Goal: Task Accomplishment & Management: Manage account settings

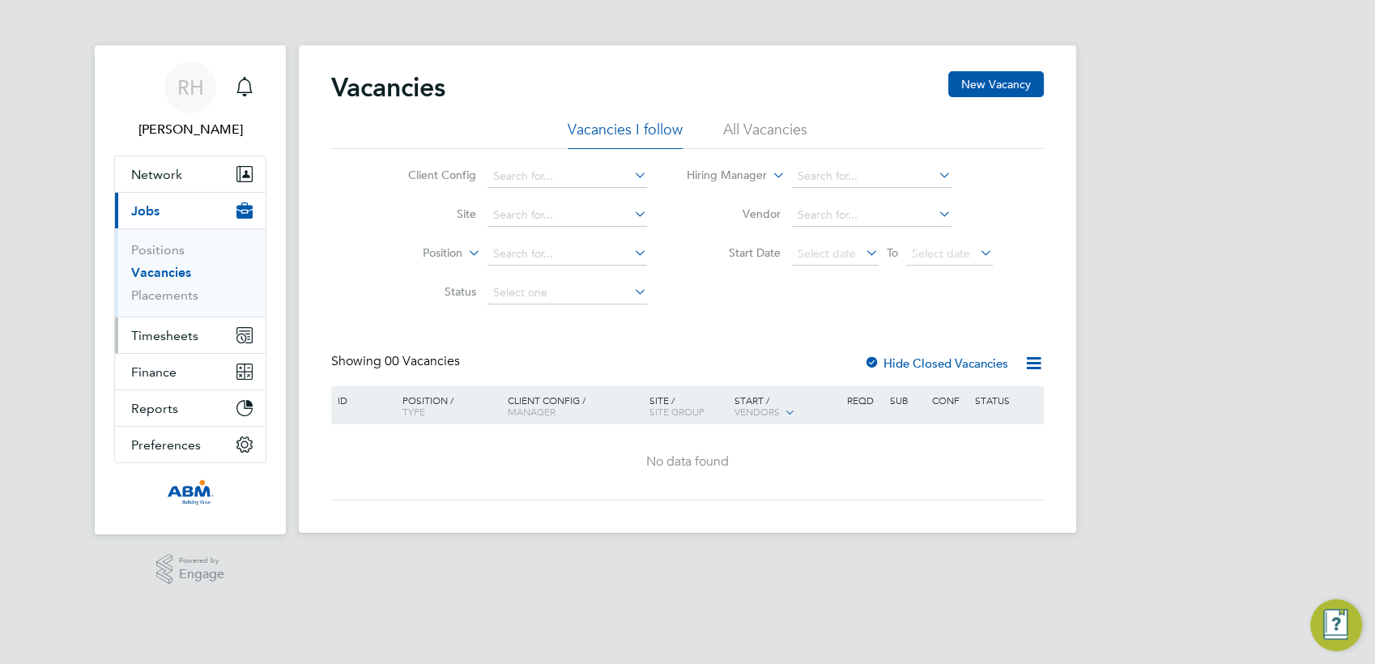
click at [155, 335] on span "Timesheets" at bounding box center [164, 335] width 67 height 15
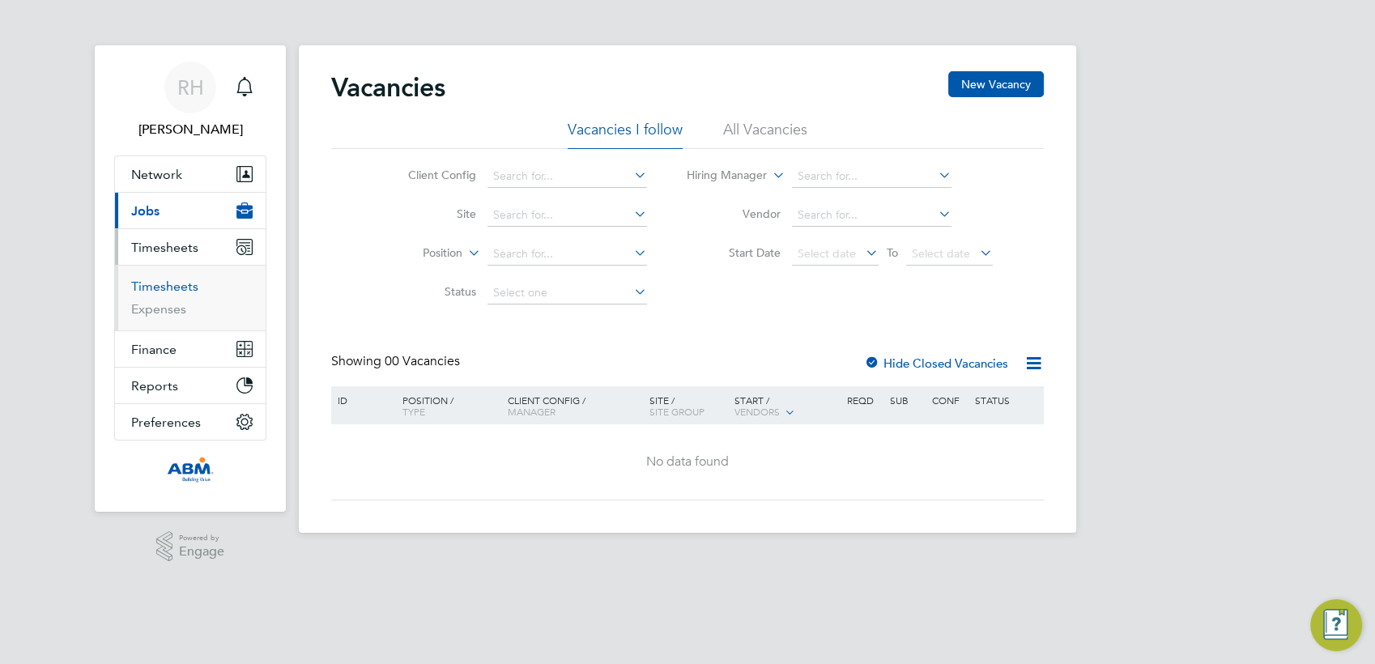
click at [152, 286] on link "Timesheets" at bounding box center [164, 285] width 67 height 15
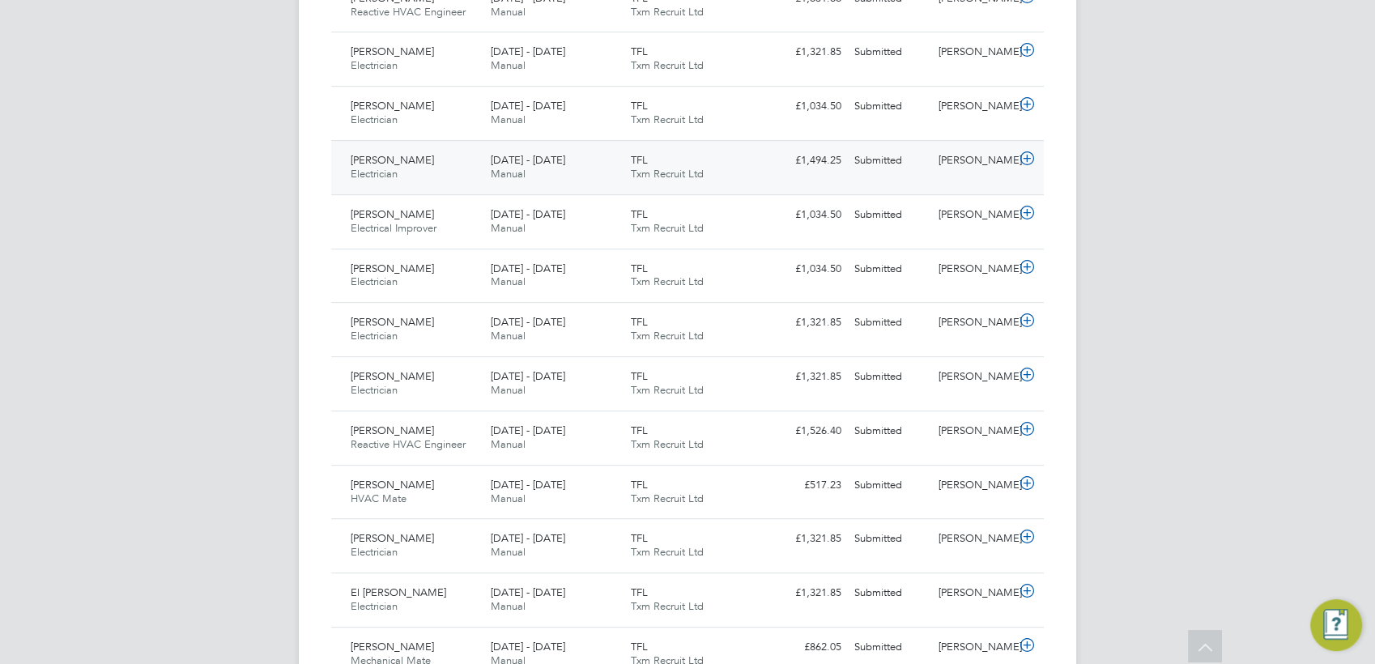
click at [1027, 159] on icon at bounding box center [1027, 158] width 20 height 13
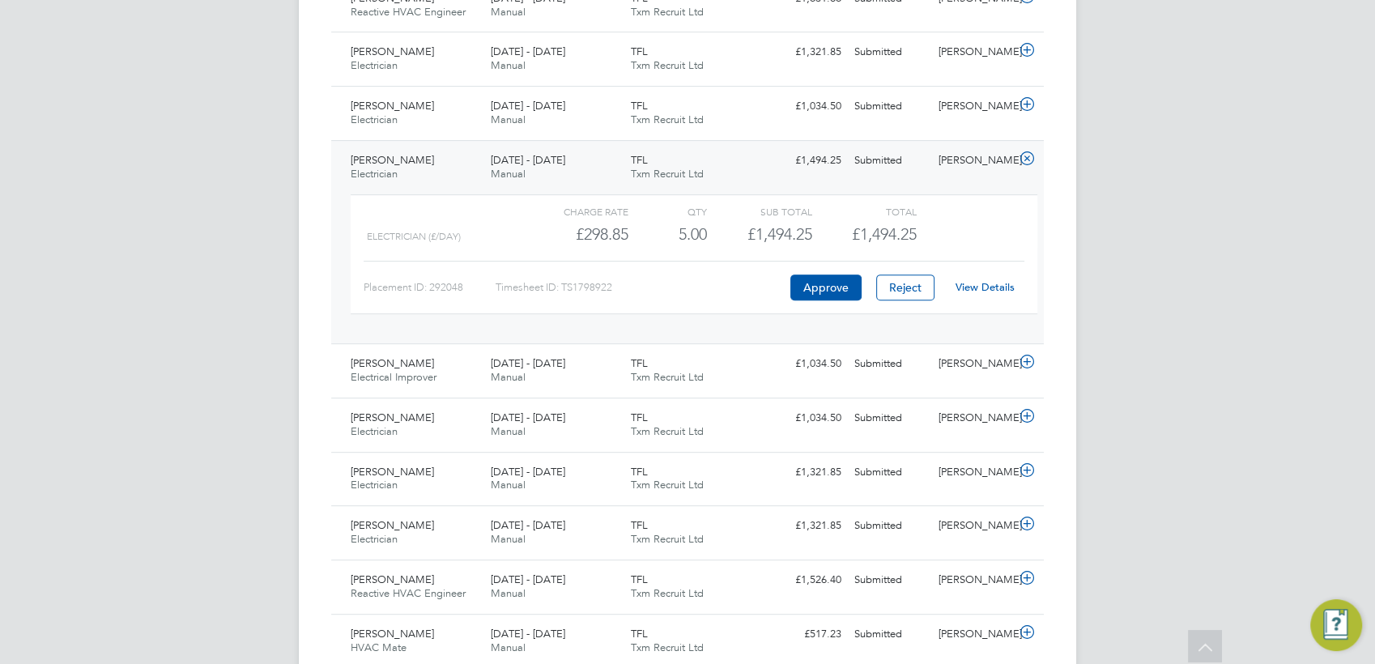
click at [991, 291] on link "View Details" at bounding box center [984, 287] width 59 height 14
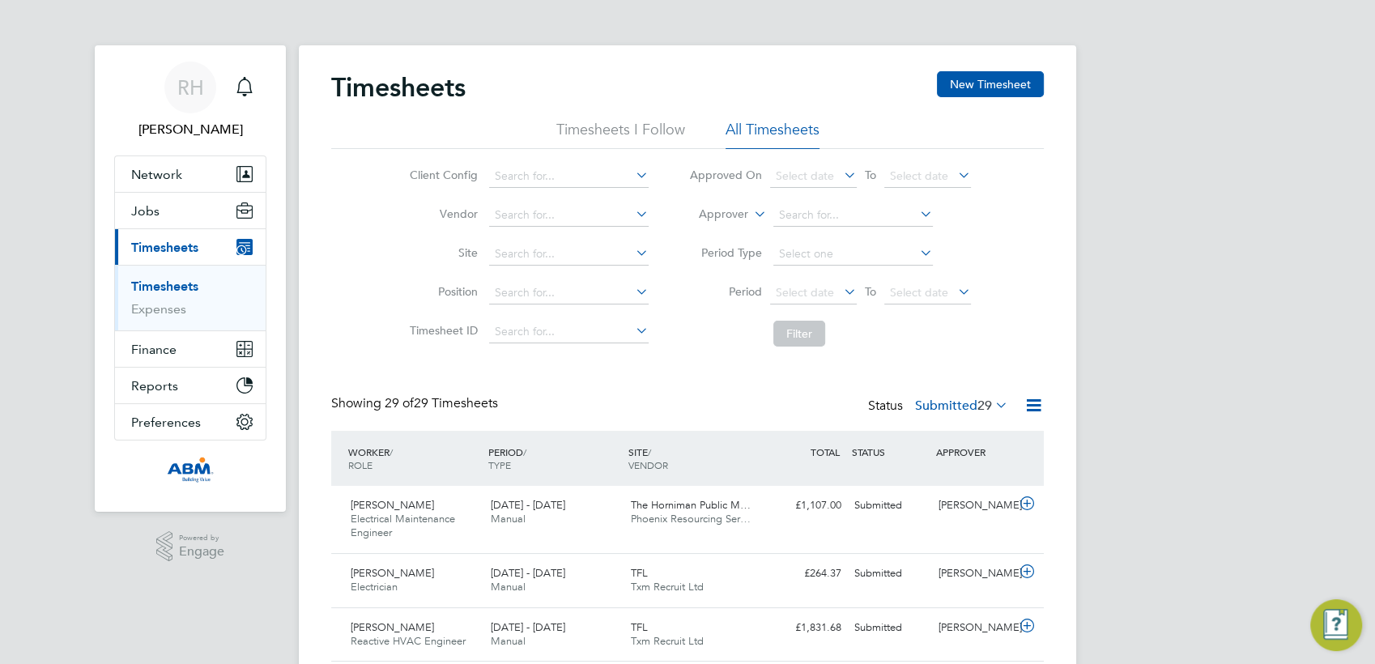
click at [172, 286] on link "Timesheets" at bounding box center [164, 285] width 67 height 15
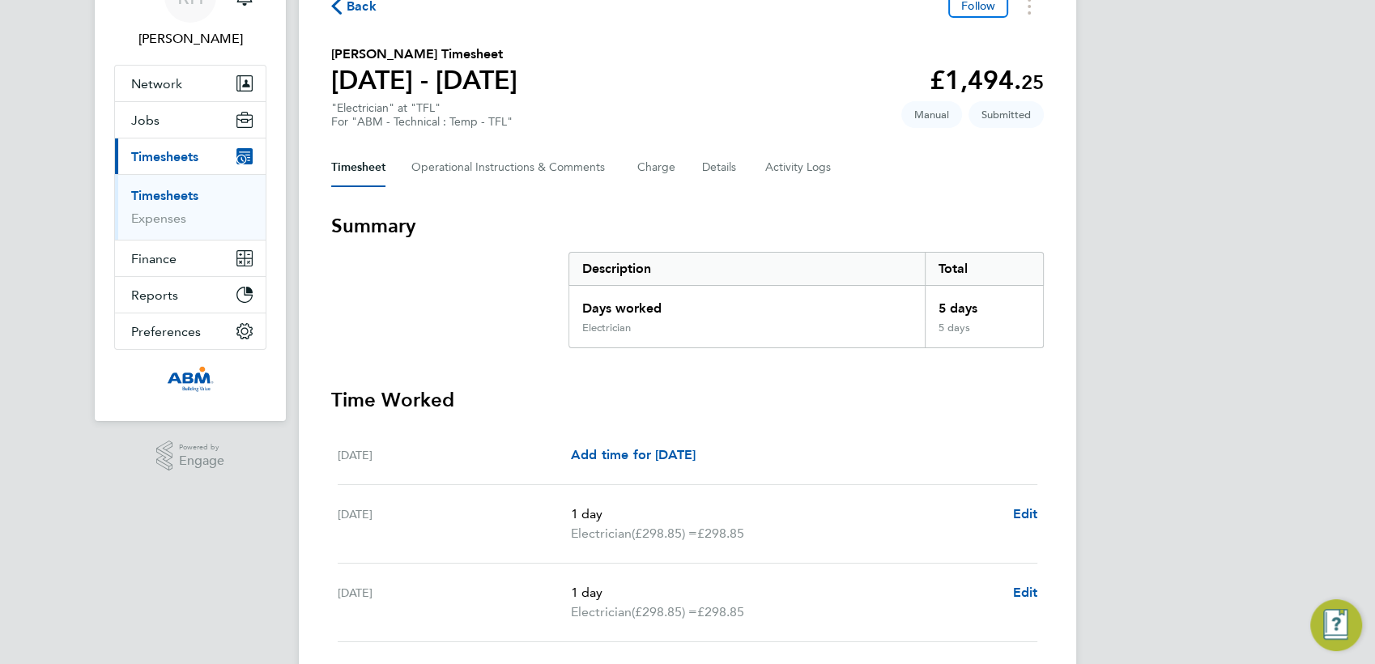
scroll to position [90, 0]
drag, startPoint x: 751, startPoint y: 533, endPoint x: 701, endPoint y: 531, distance: 50.2
click at [701, 531] on p "Electrician (£298.85) = £298.85" at bounding box center [785, 534] width 428 height 19
copy p "£298.85"
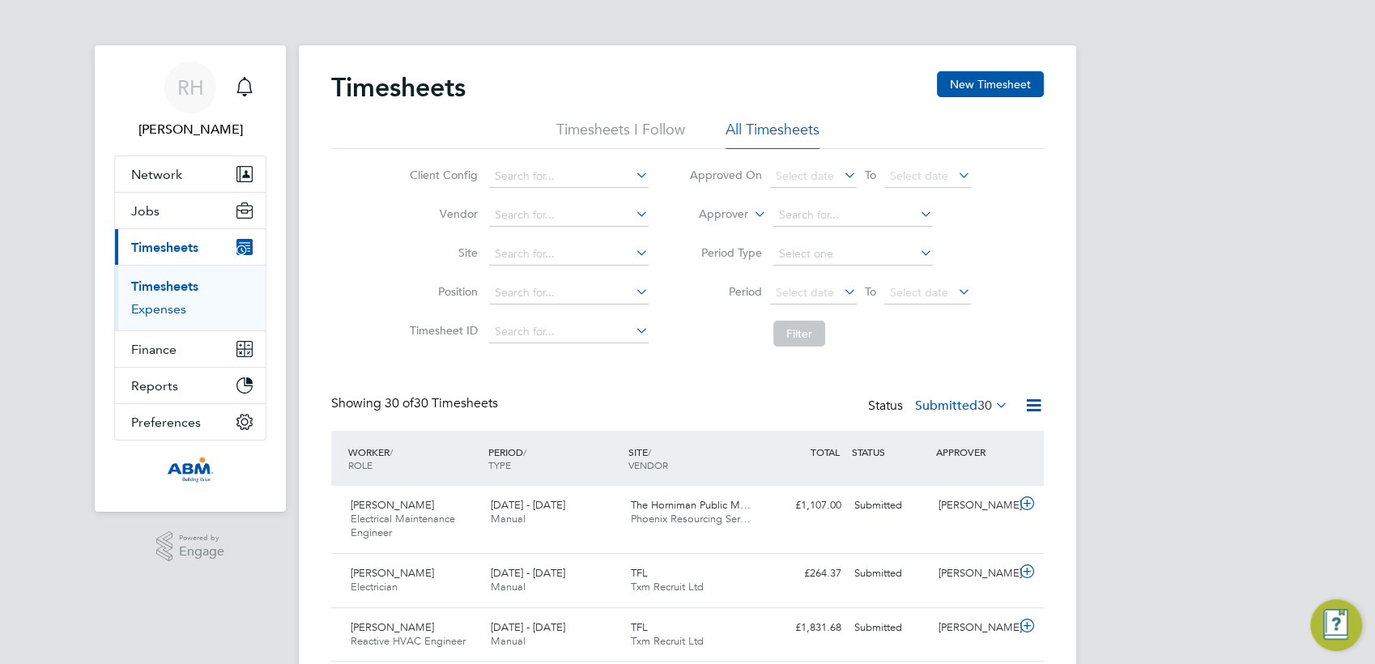
click at [177, 311] on link "Expenses" at bounding box center [158, 308] width 55 height 15
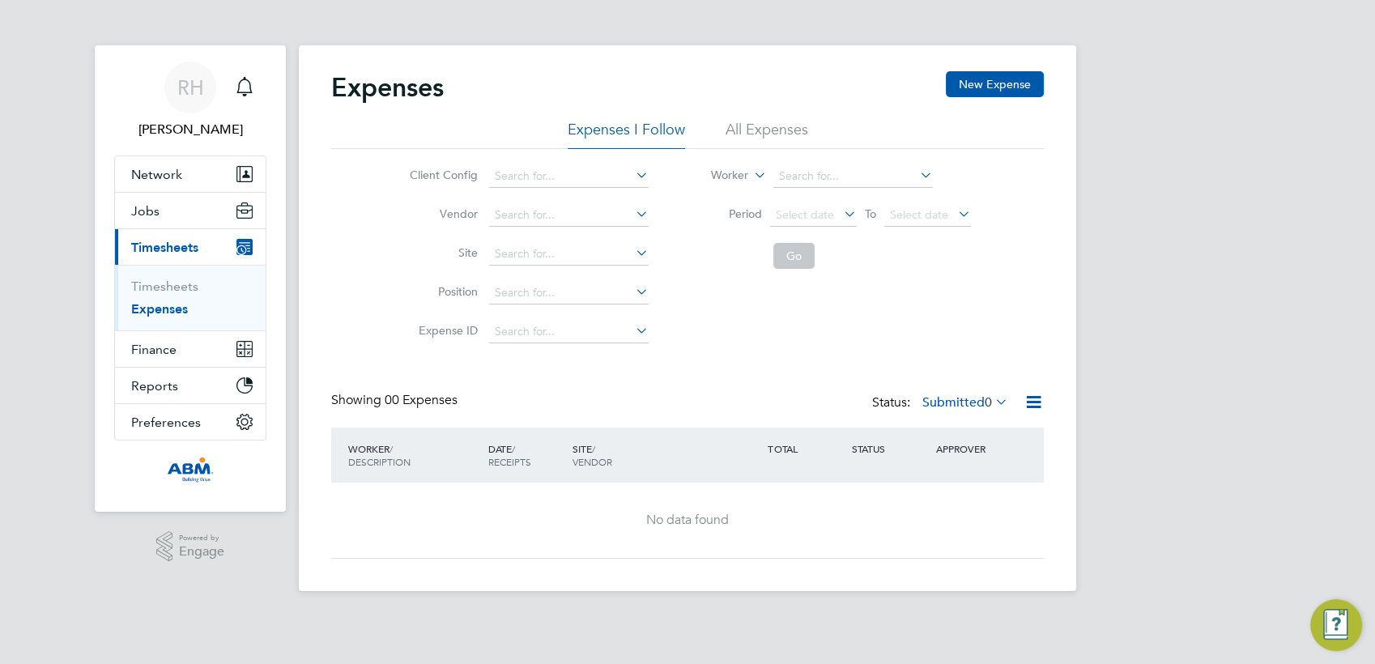
click at [780, 132] on li "All Expenses" at bounding box center [766, 134] width 83 height 29
click at [175, 290] on link "Timesheets" at bounding box center [164, 285] width 67 height 15
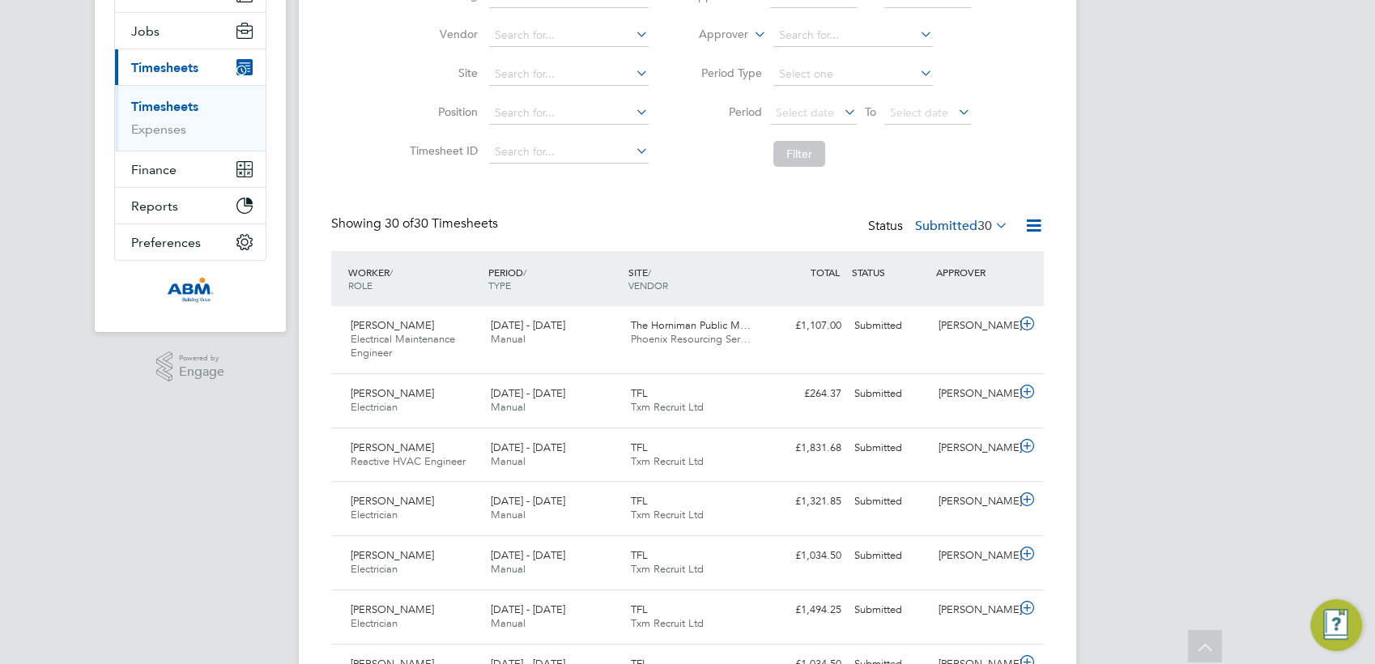
click at [1034, 231] on icon at bounding box center [1033, 225] width 20 height 20
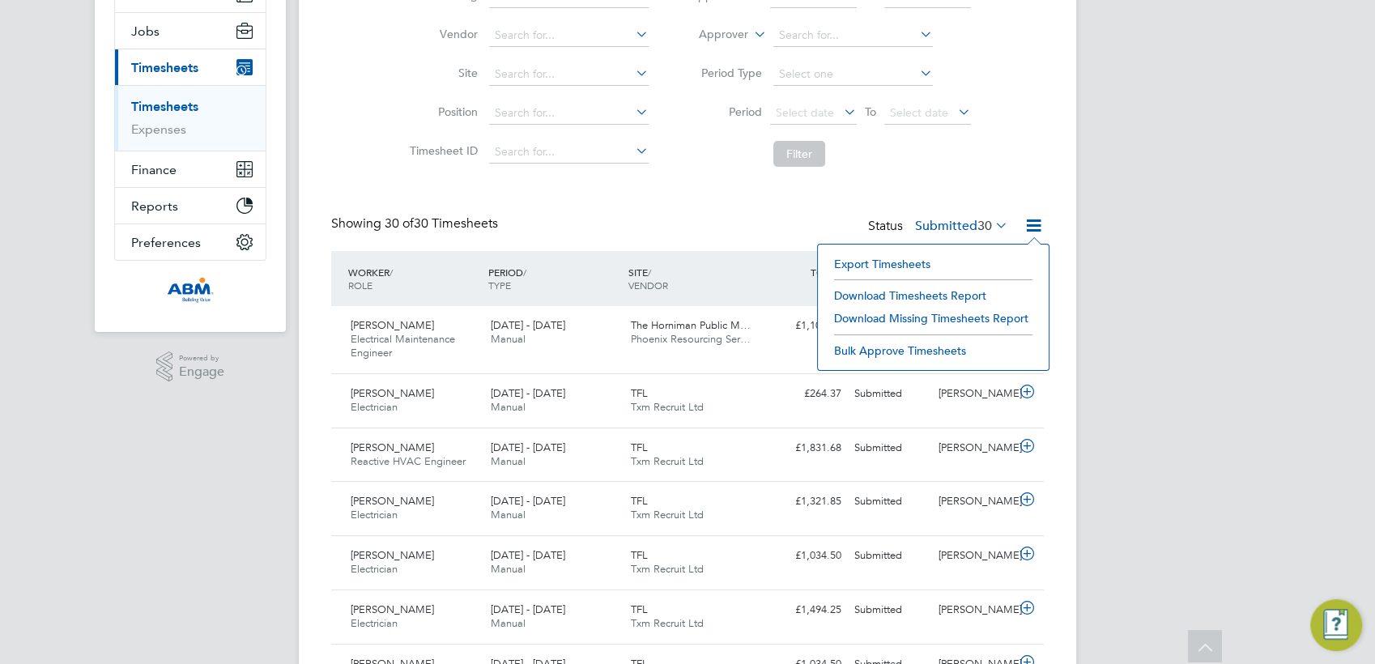
click at [882, 295] on li "Download Timesheets Report" at bounding box center [933, 295] width 215 height 23
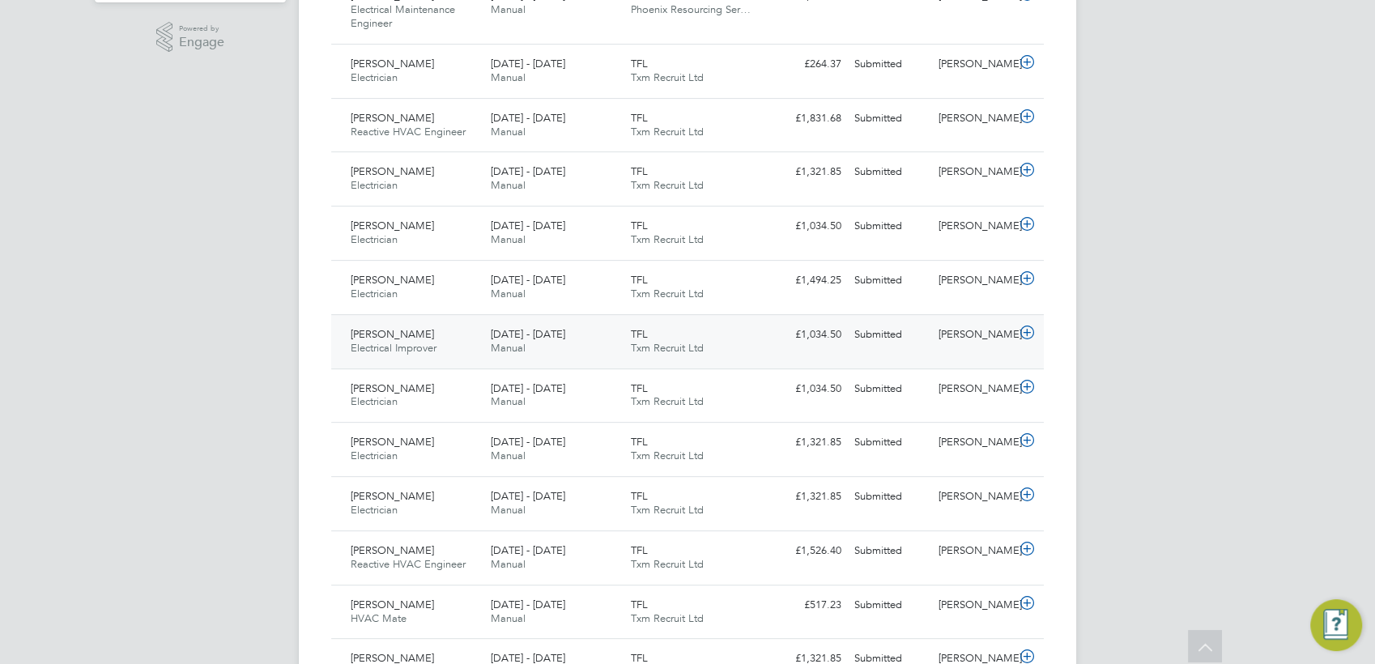
scroll to position [539, 0]
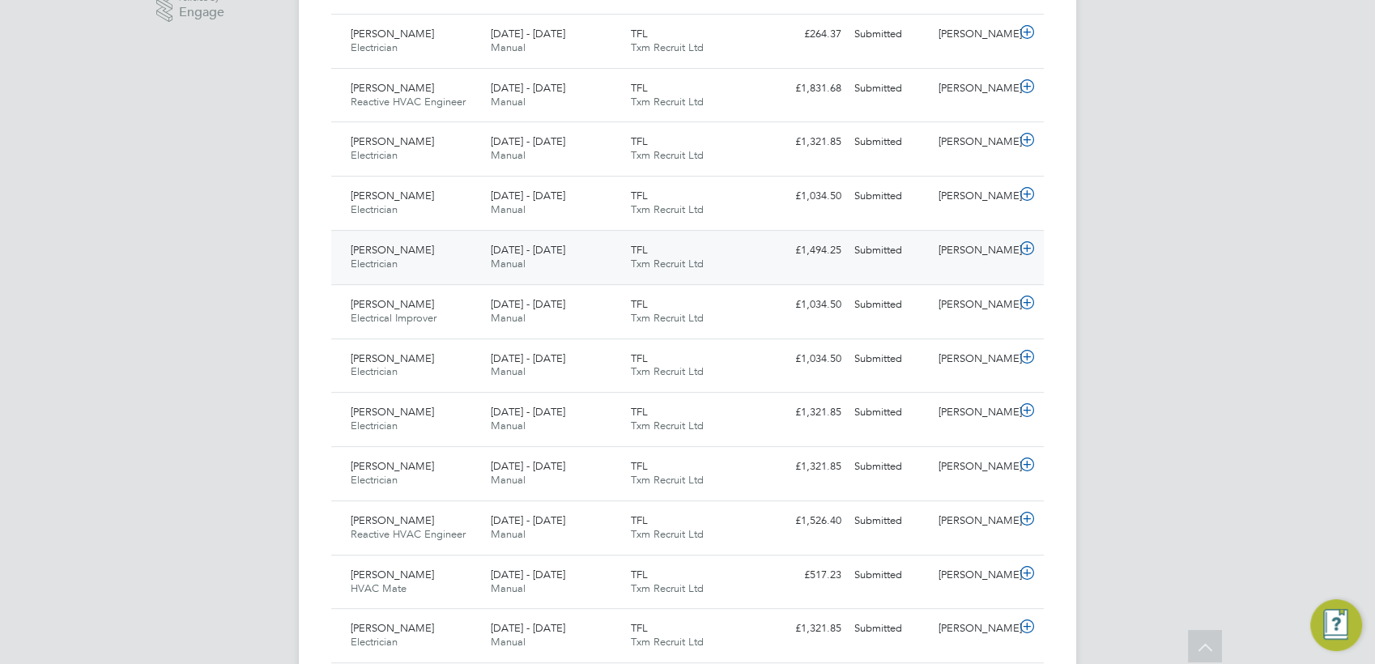
click at [1024, 249] on icon at bounding box center [1027, 248] width 20 height 13
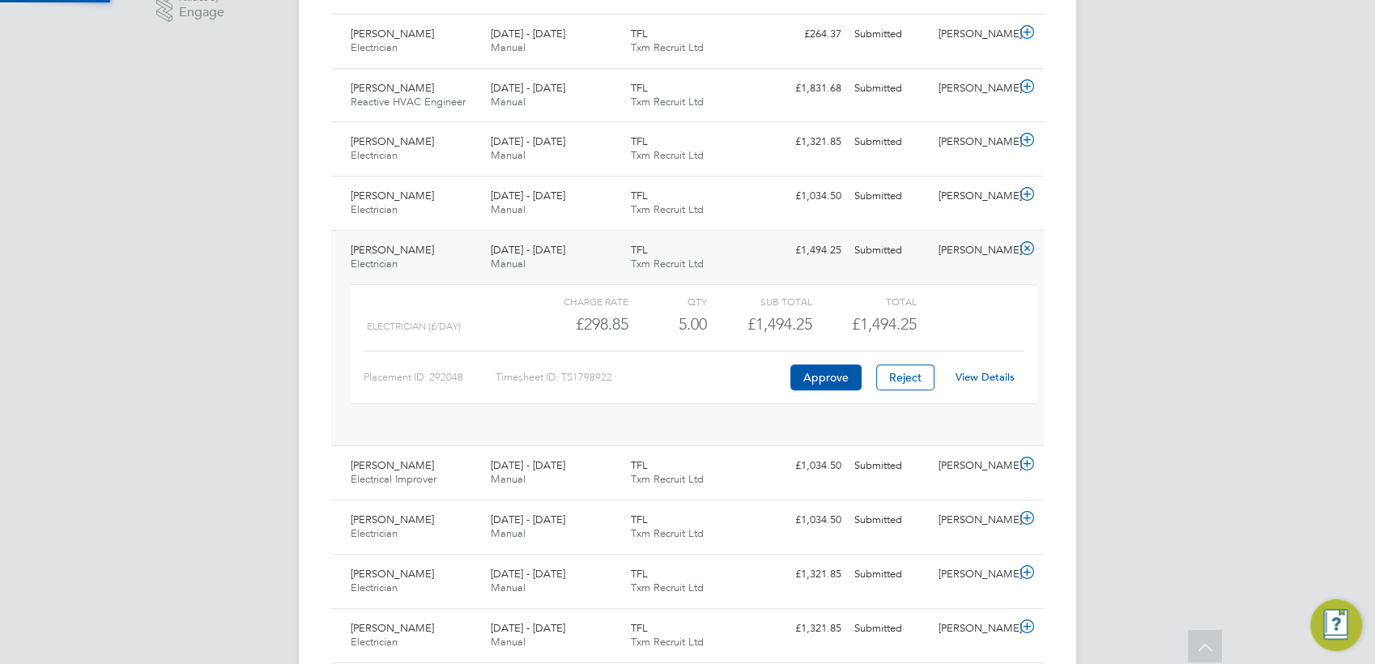
scroll to position [28, 158]
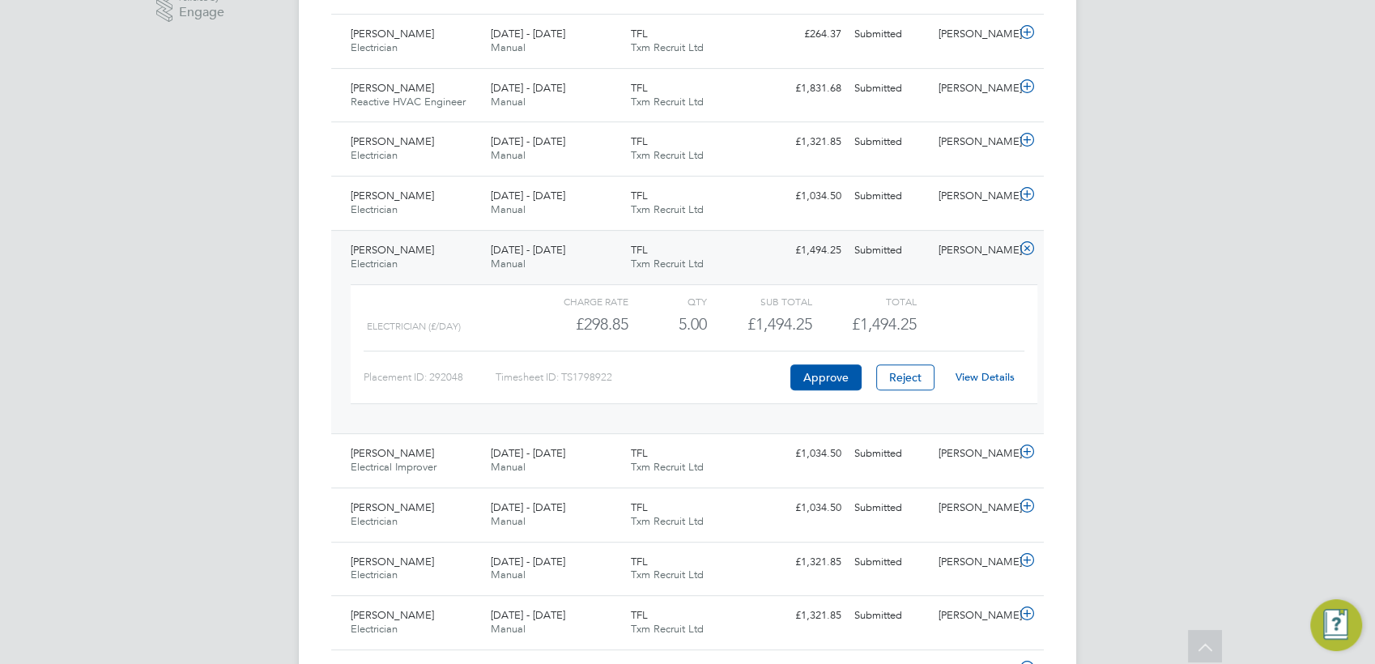
click at [967, 372] on link "View Details" at bounding box center [984, 377] width 59 height 14
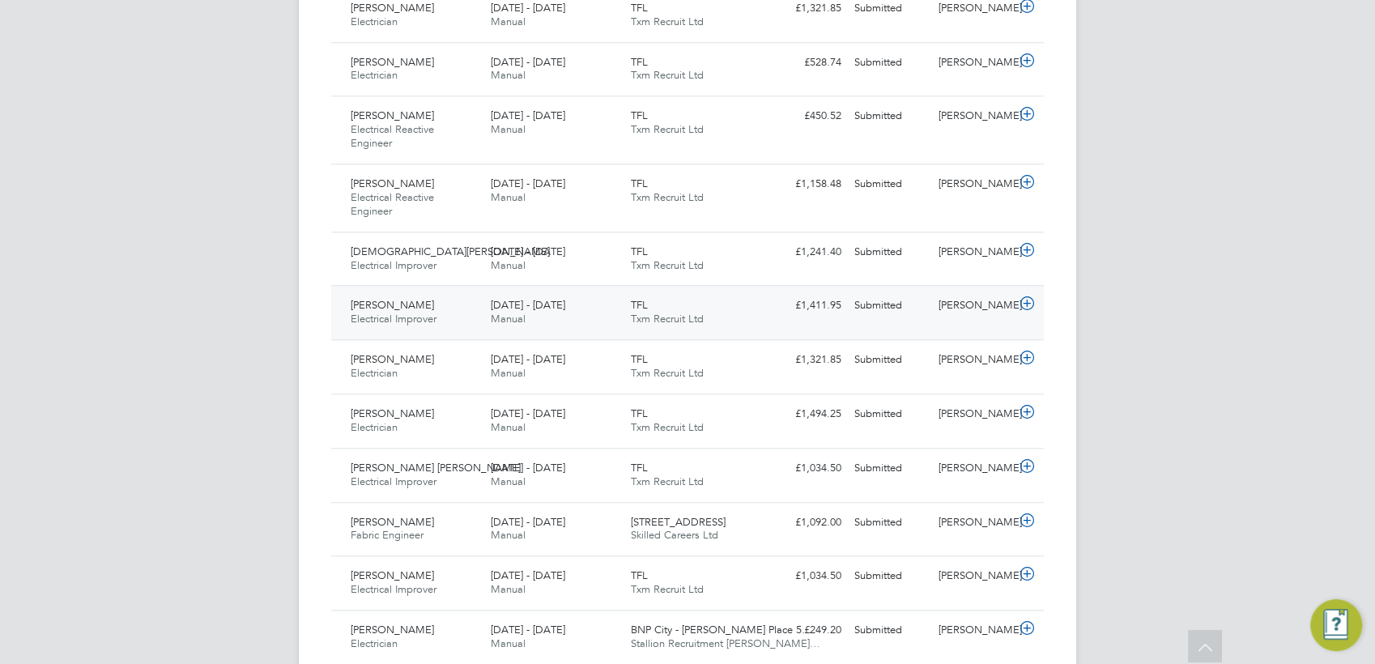
scroll to position [1528, 0]
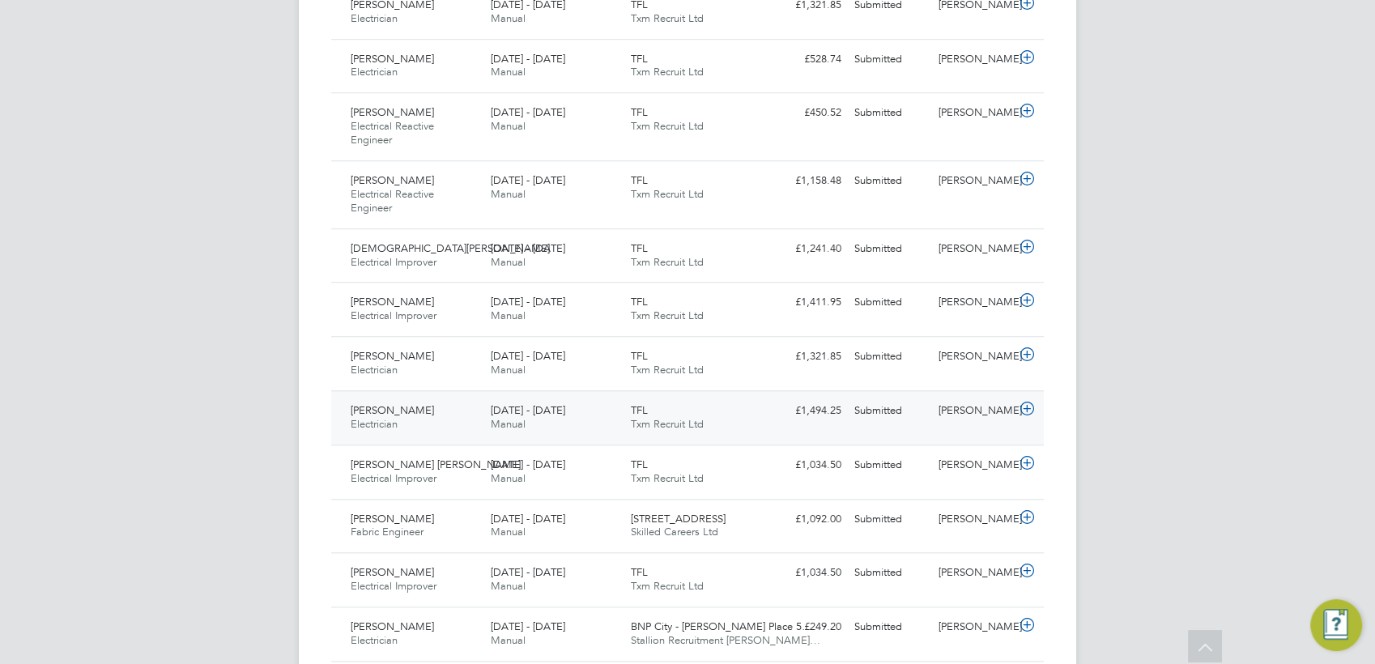
click at [1024, 409] on icon at bounding box center [1027, 408] width 20 height 13
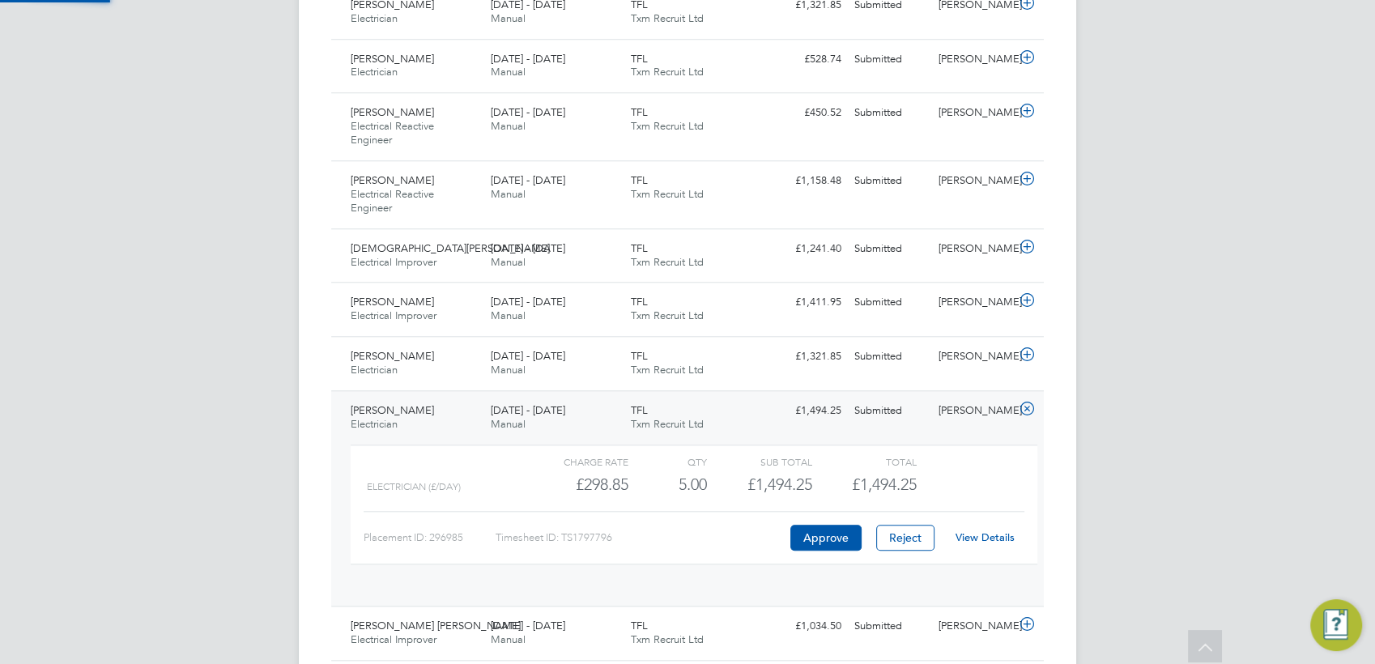
scroll to position [28, 158]
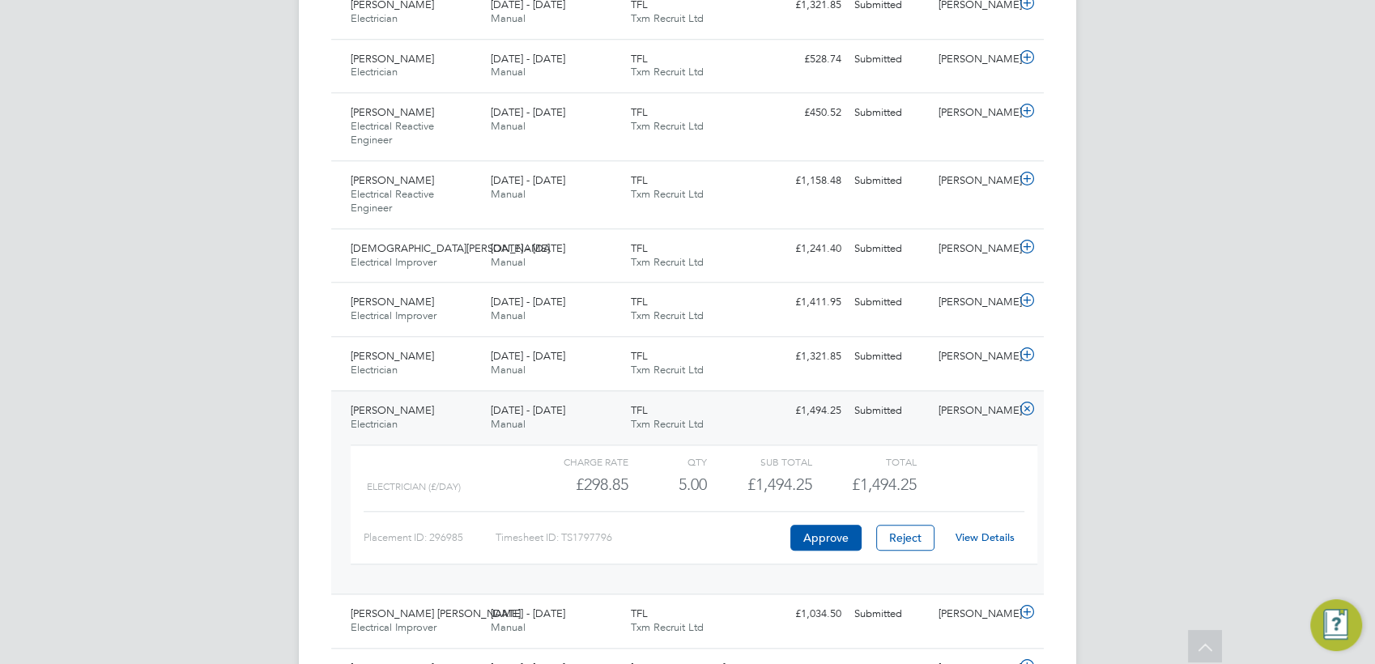
click at [973, 530] on link "View Details" at bounding box center [984, 537] width 59 height 14
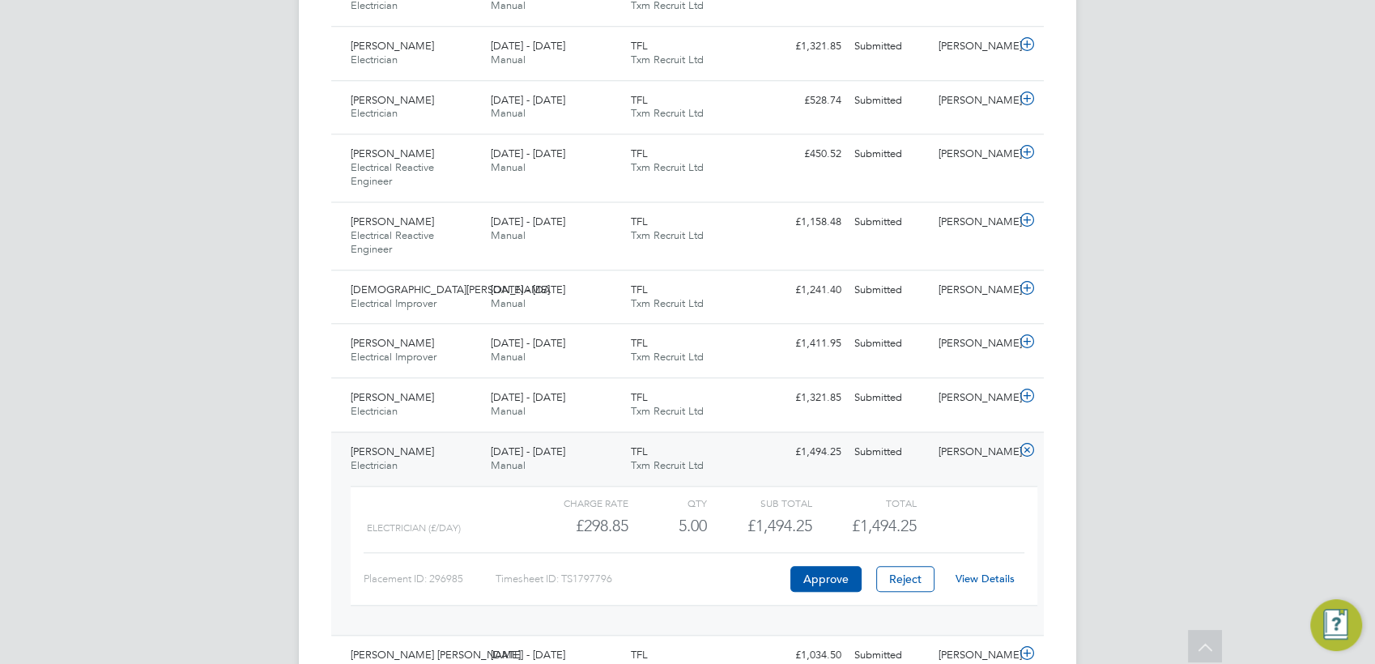
scroll to position [1528, 0]
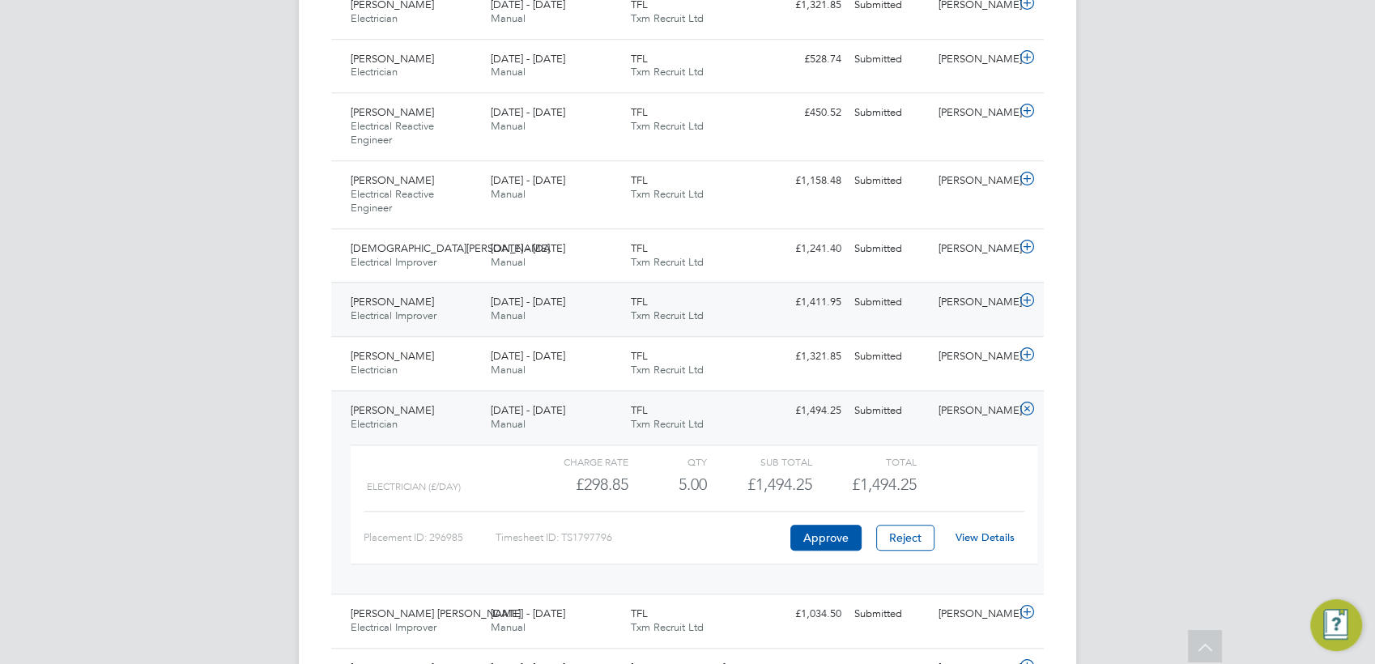
click at [1026, 297] on icon at bounding box center [1027, 300] width 20 height 13
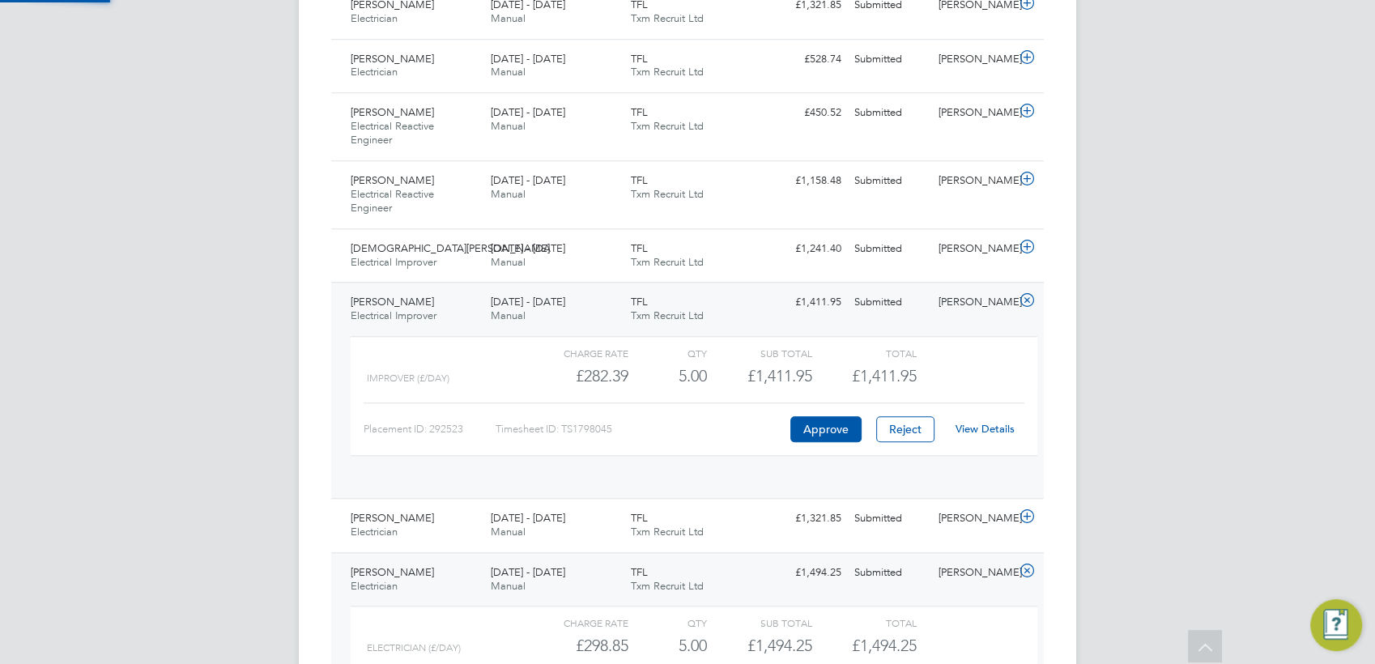
scroll to position [28, 158]
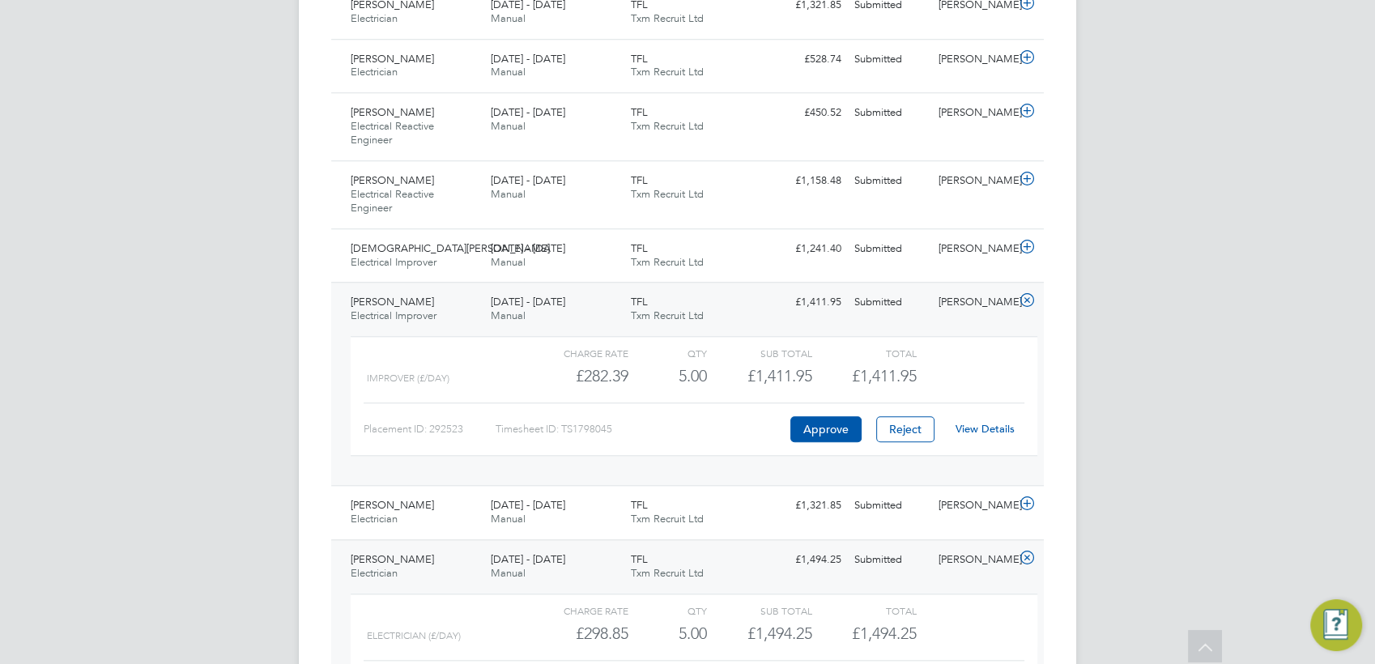
click at [1027, 557] on icon at bounding box center [1027, 557] width 20 height 13
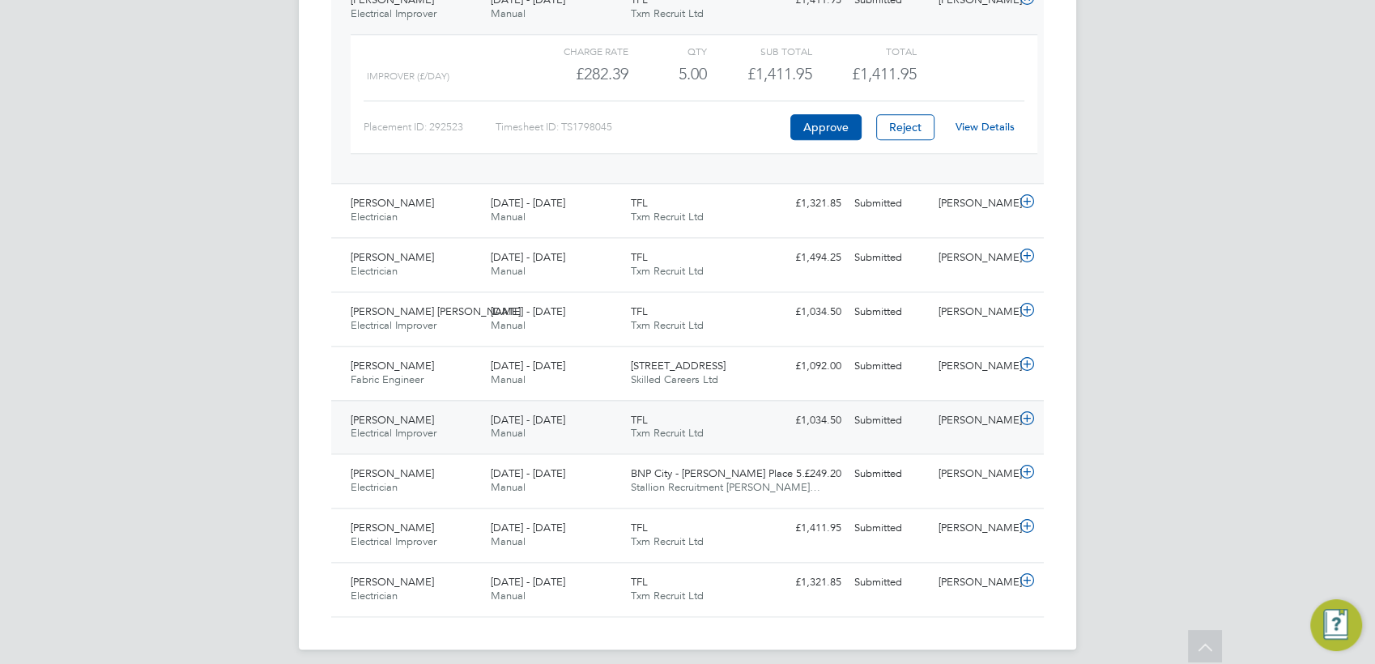
scroll to position [1837, 0]
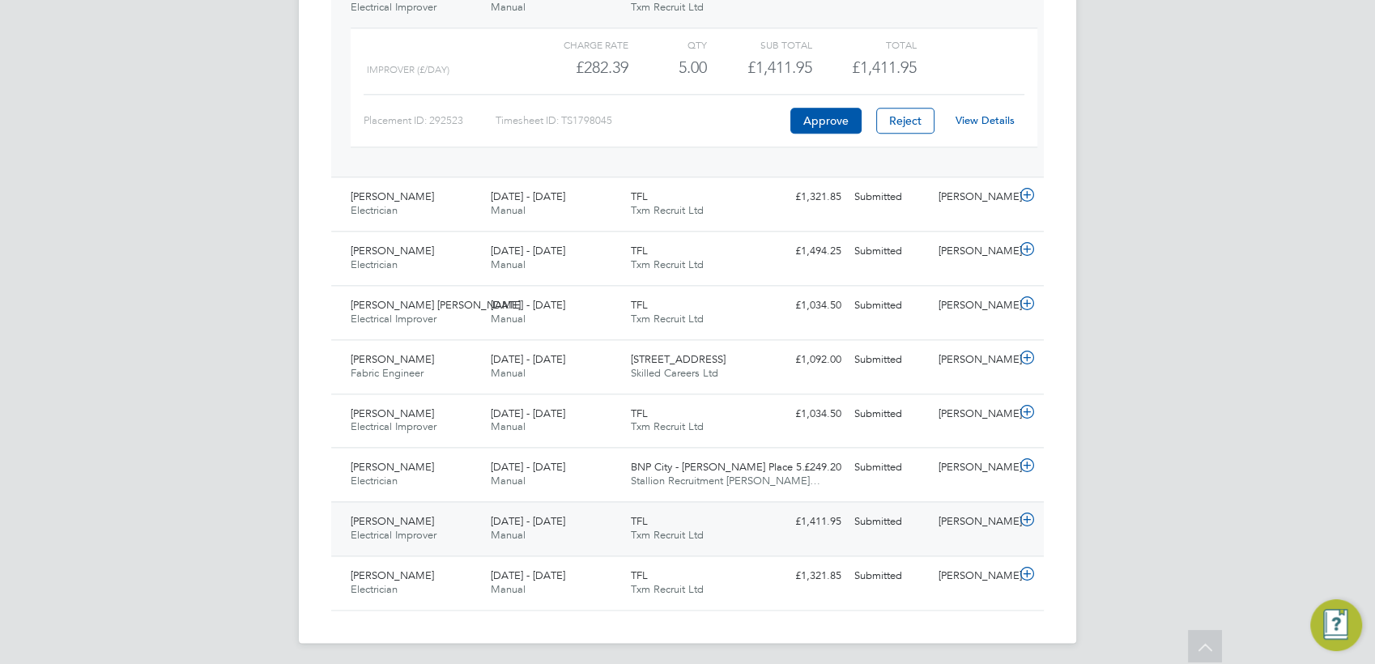
click at [1022, 521] on icon at bounding box center [1027, 519] width 20 height 13
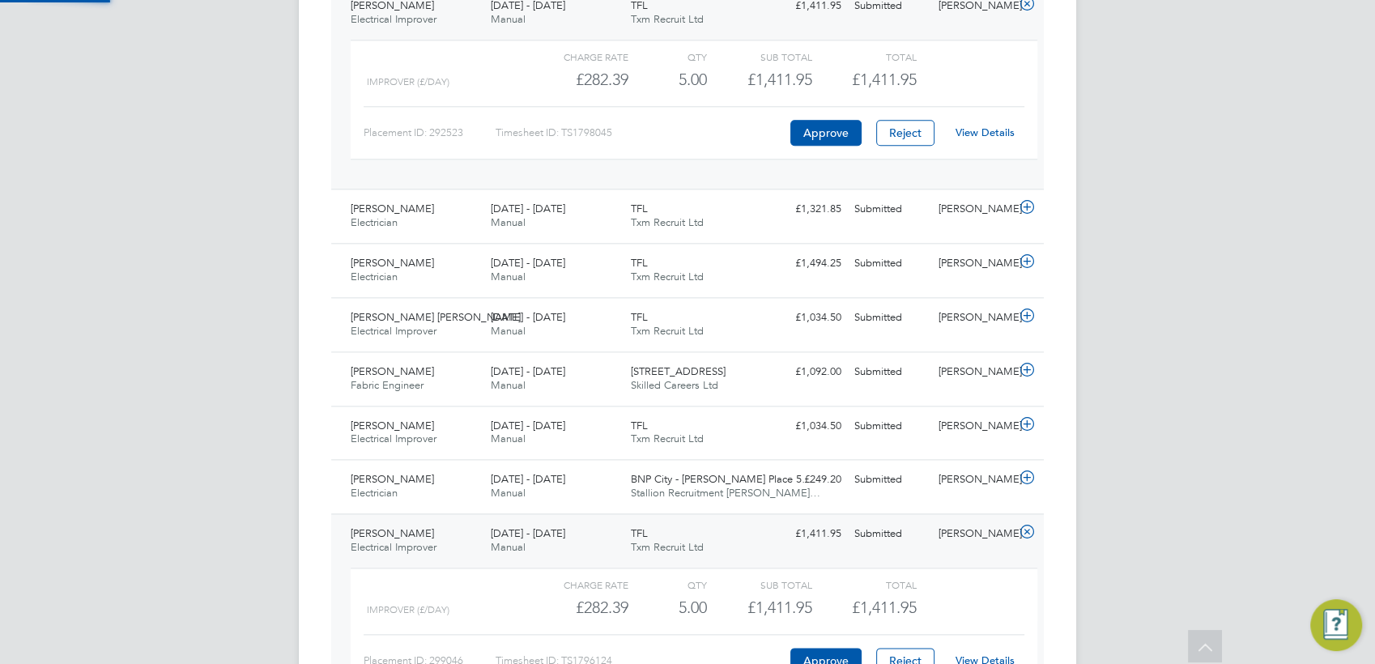
scroll to position [1477, 0]
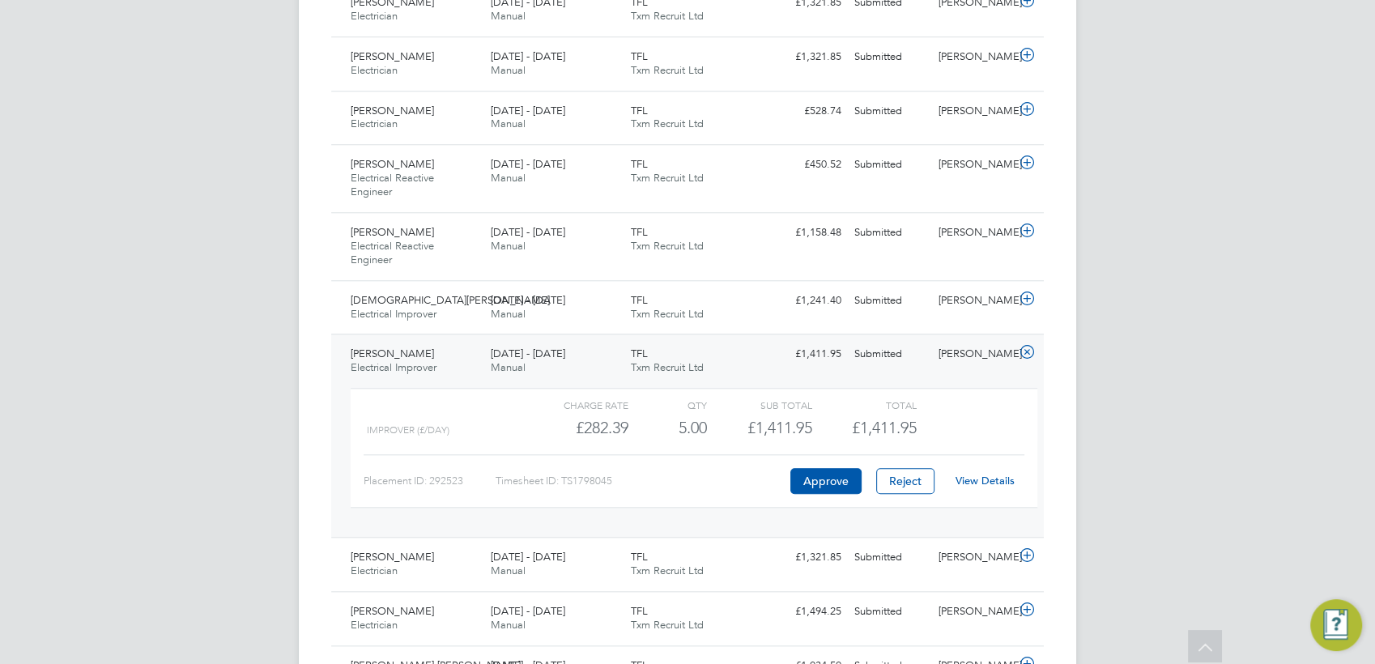
click at [992, 476] on link "View Details" at bounding box center [984, 481] width 59 height 14
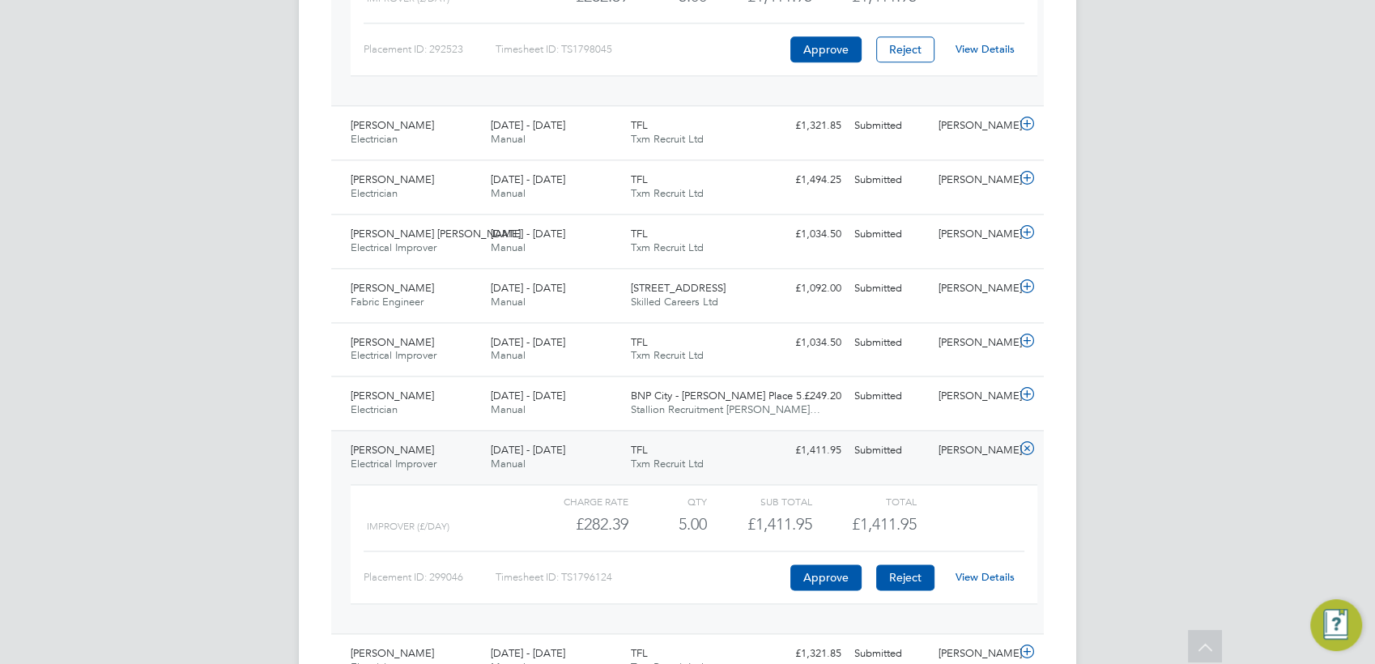
scroll to position [1986, 0]
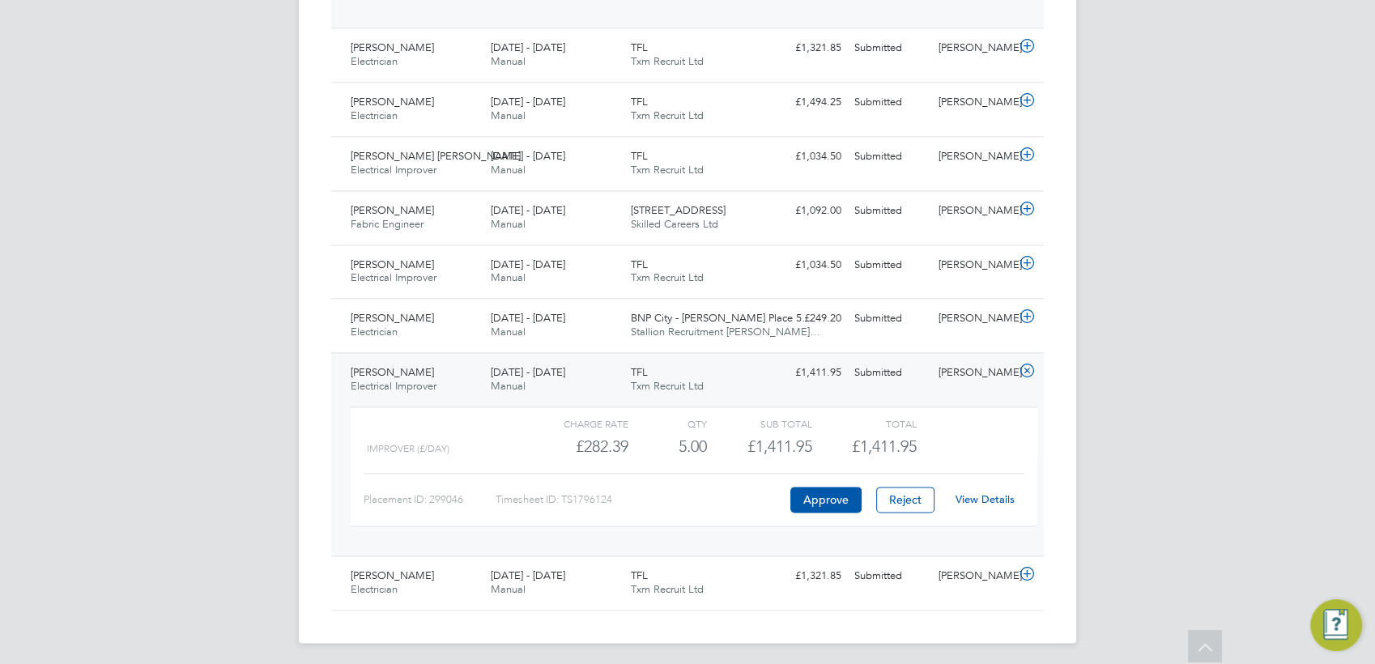
click at [967, 495] on link "View Details" at bounding box center [984, 499] width 59 height 14
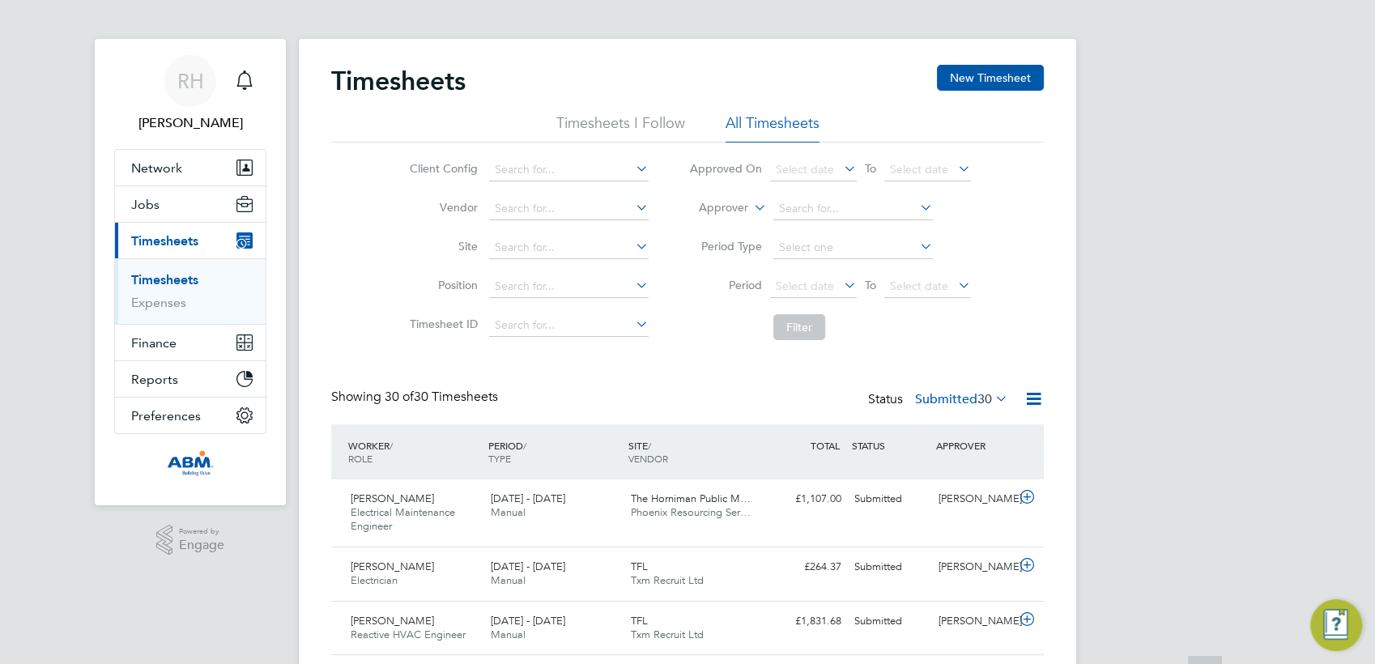
scroll to position [0, 0]
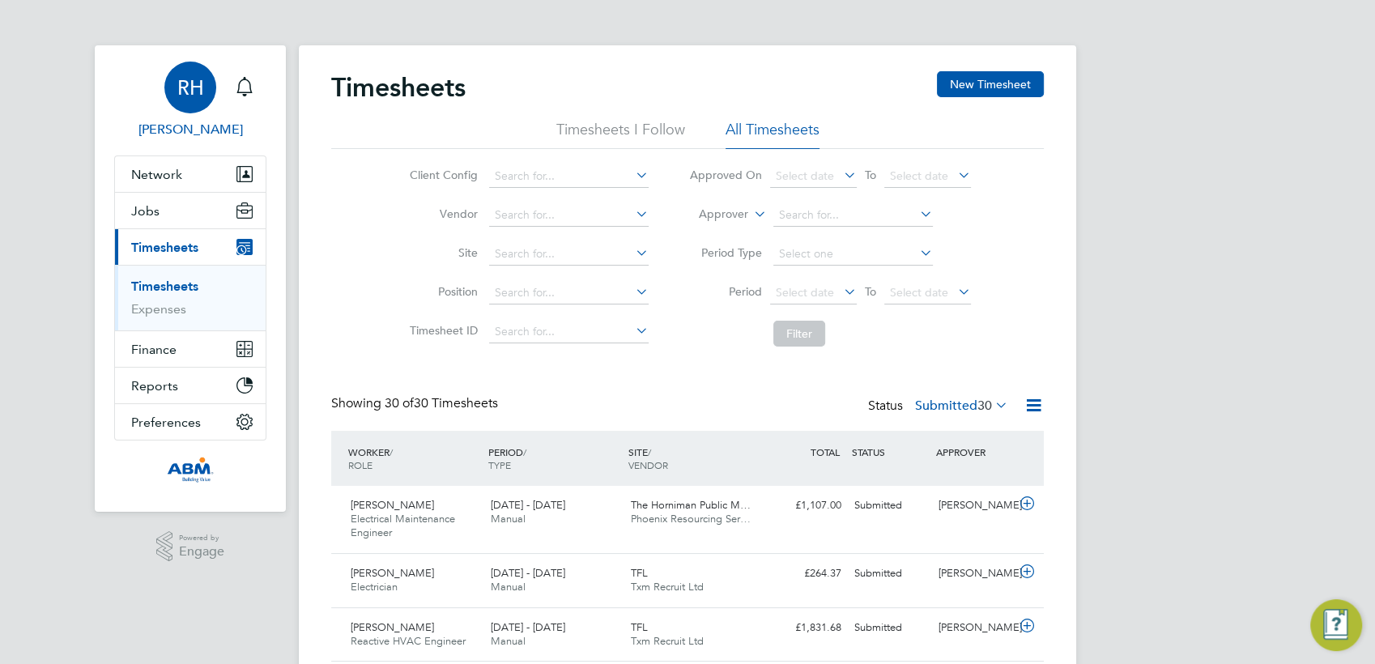
click at [194, 87] on span "RH" at bounding box center [190, 87] width 27 height 21
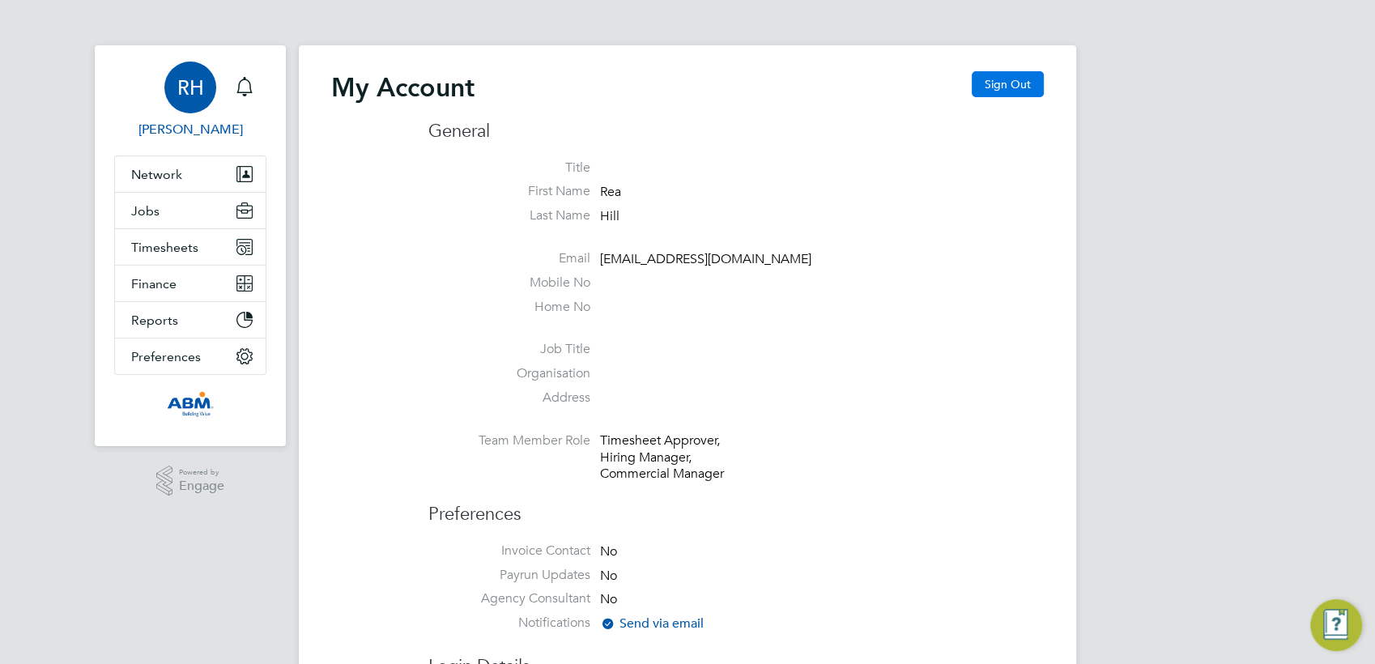
click at [997, 72] on button "Sign Out" at bounding box center [1007, 84] width 72 height 26
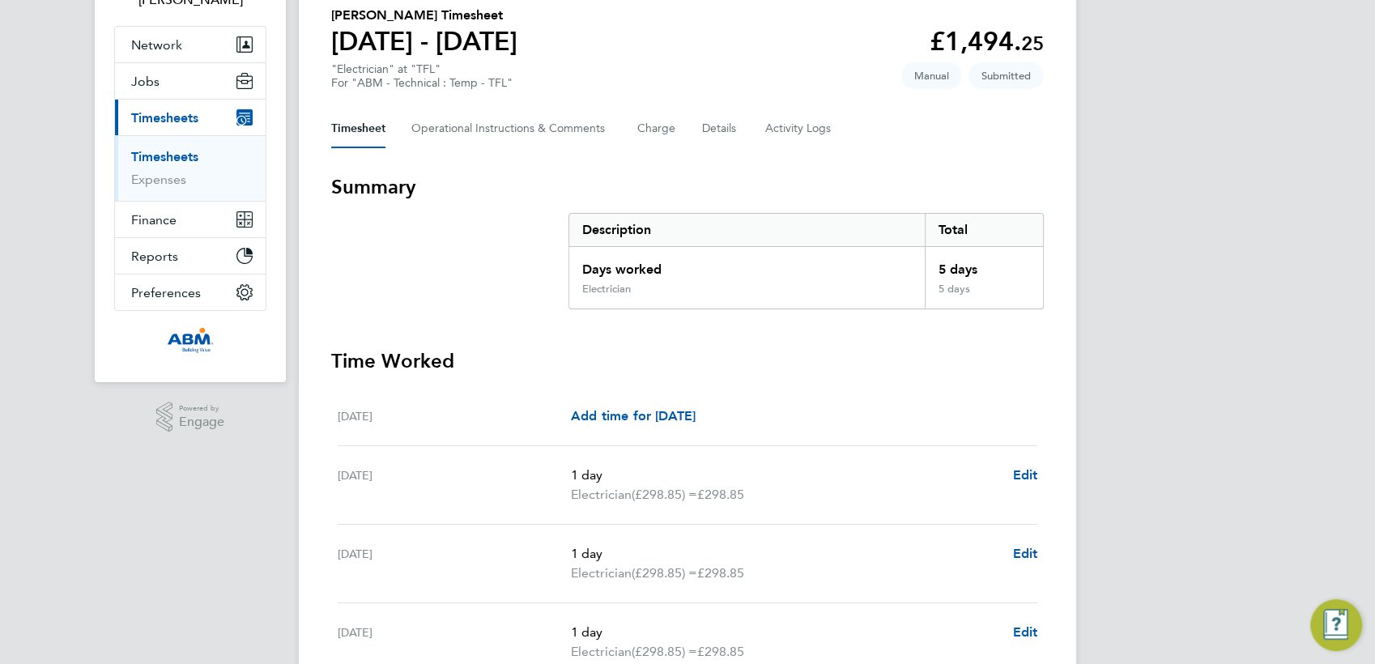
scroll to position [270, 0]
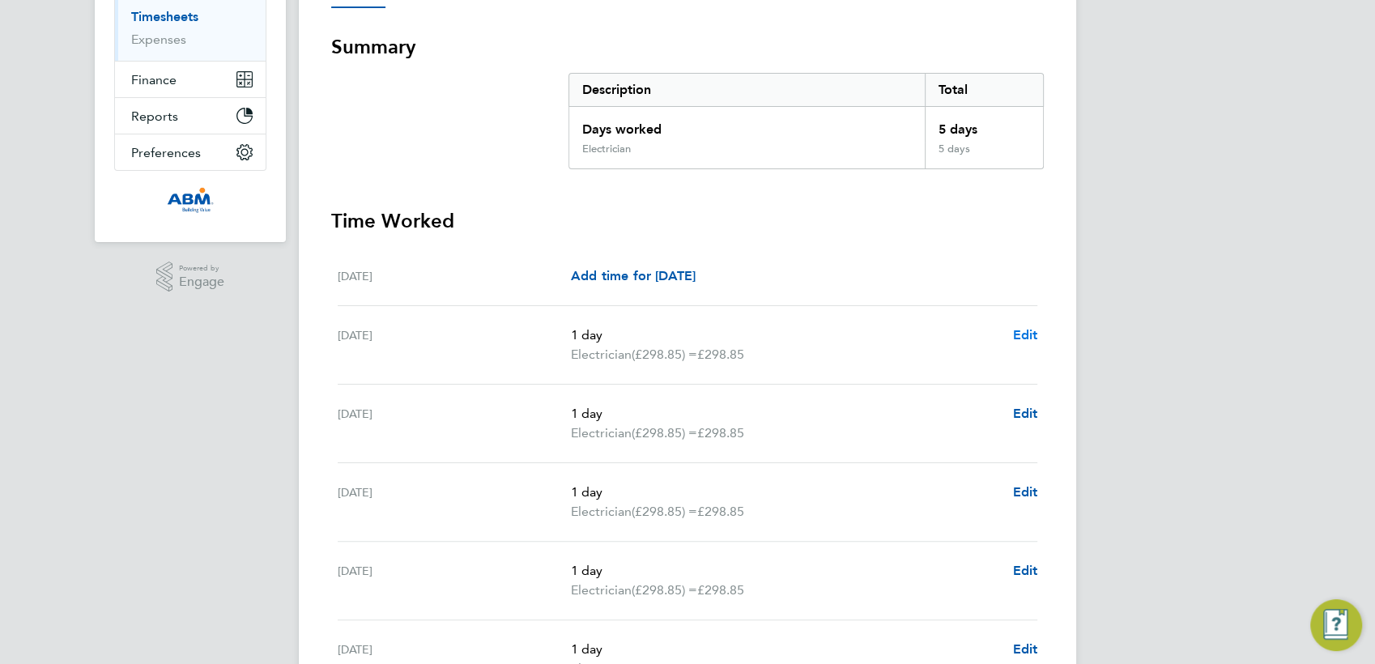
click at [1027, 332] on span "Edit" at bounding box center [1024, 334] width 25 height 15
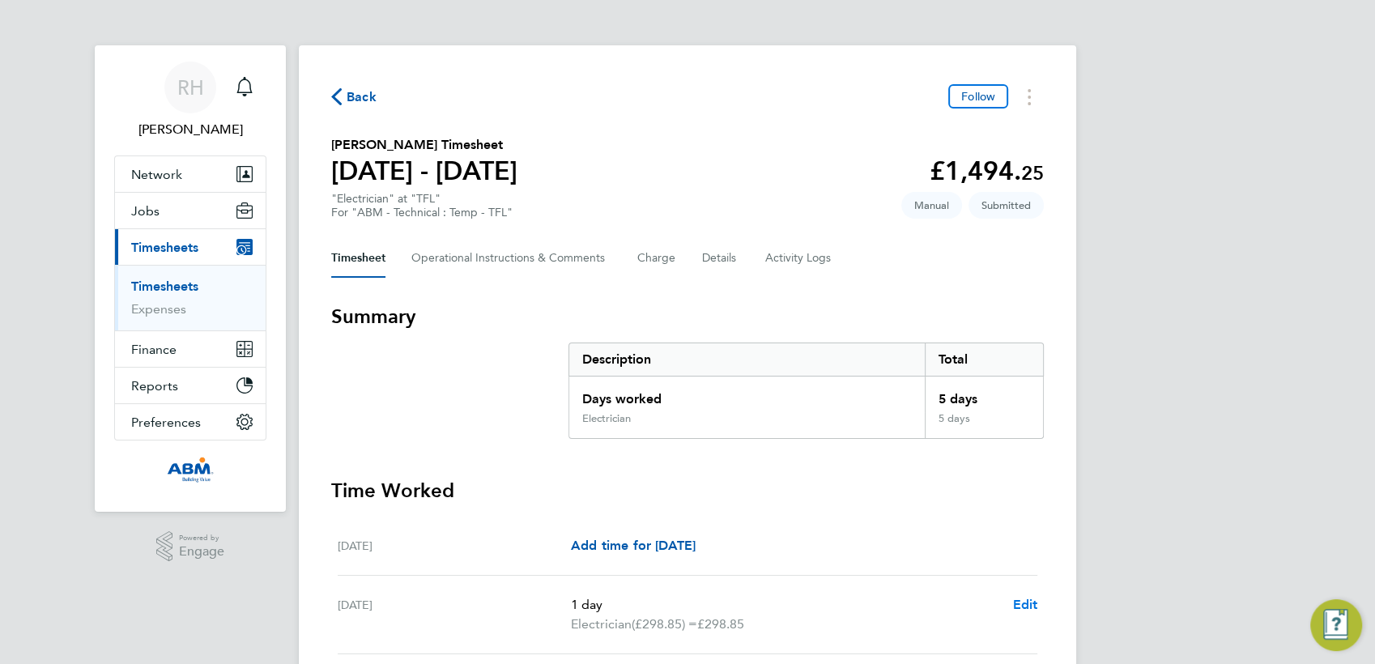
select select "1"
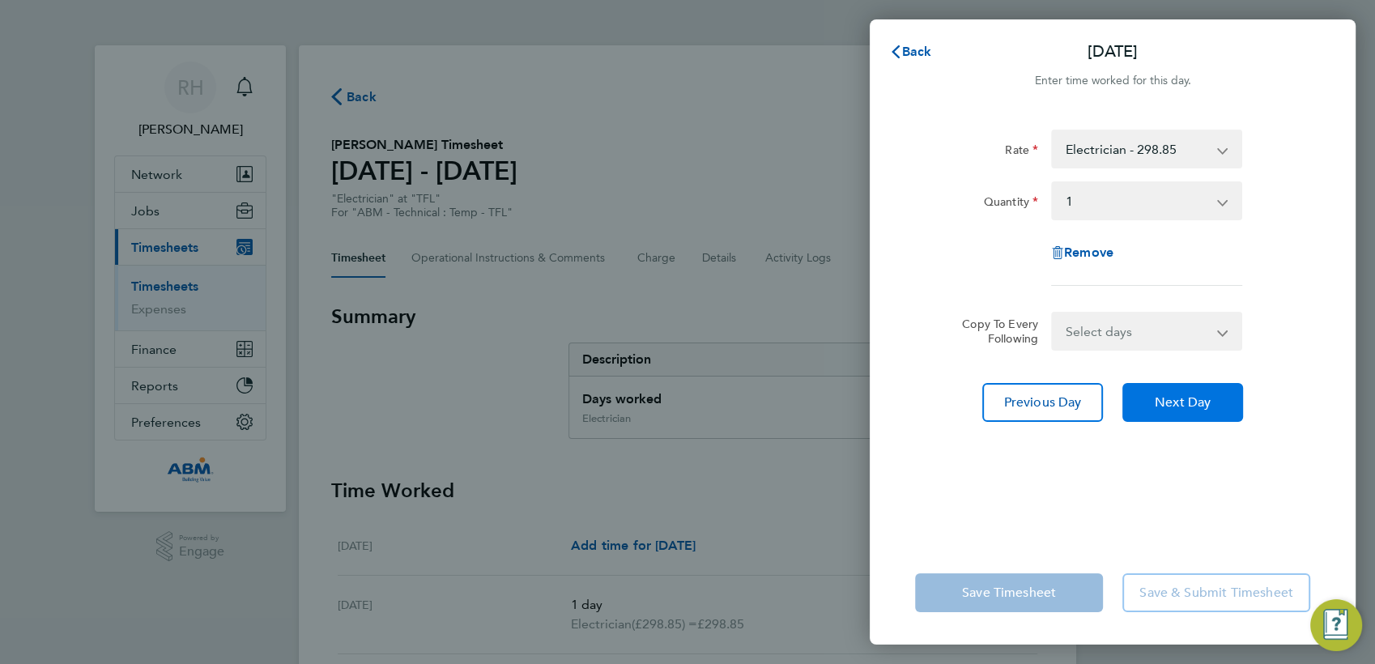
click at [1148, 399] on button "Next Day" at bounding box center [1182, 402] width 121 height 39
select select "1"
click at [1148, 399] on button "Next Day" at bounding box center [1182, 402] width 121 height 39
select select "1"
click at [1148, 399] on button "Next Day" at bounding box center [1182, 402] width 121 height 39
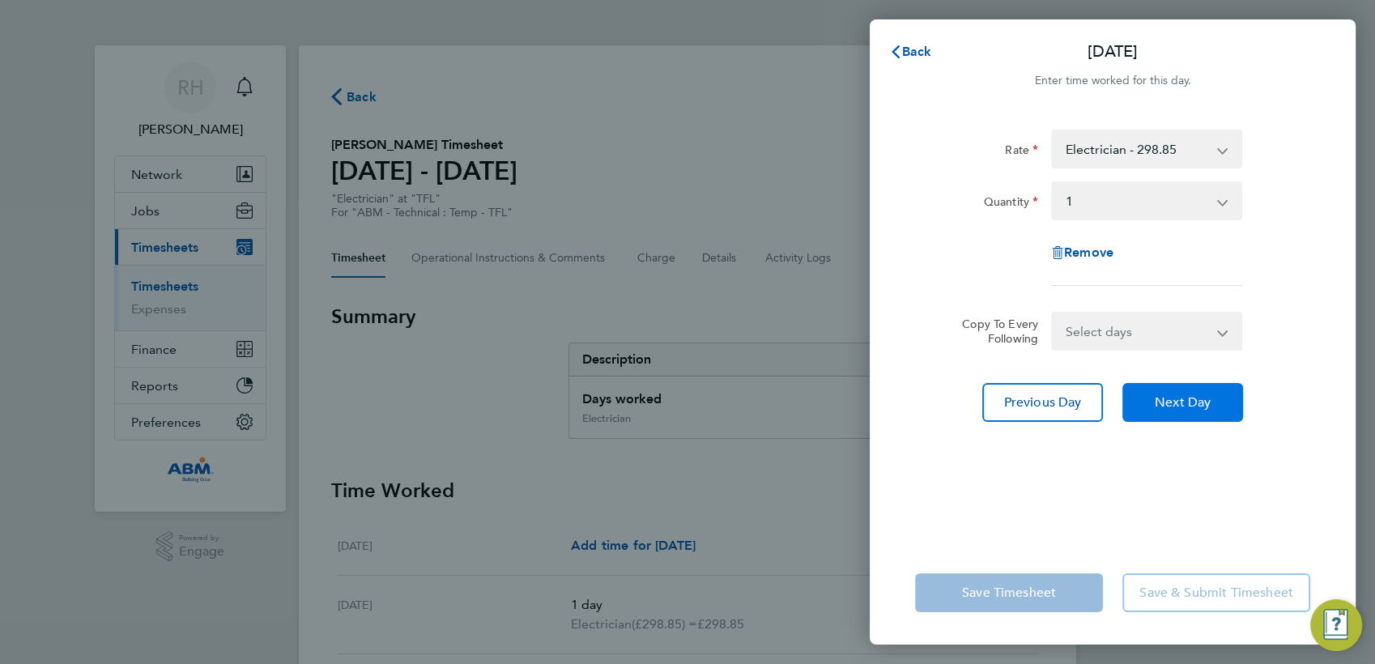
select select "1"
click at [1148, 399] on button "Next Day" at bounding box center [1182, 402] width 121 height 39
select select "1"
click at [1148, 399] on button "Next Day" at bounding box center [1182, 402] width 121 height 39
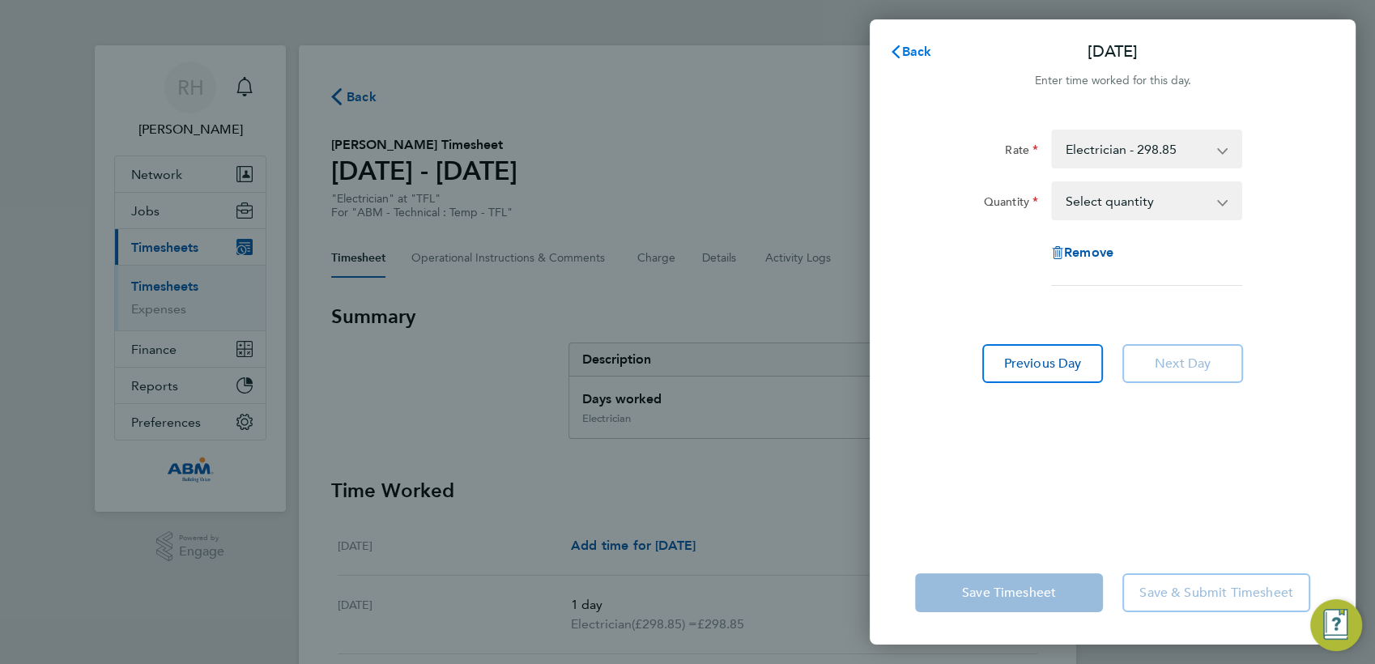
click at [899, 53] on icon "button" at bounding box center [895, 51] width 13 height 13
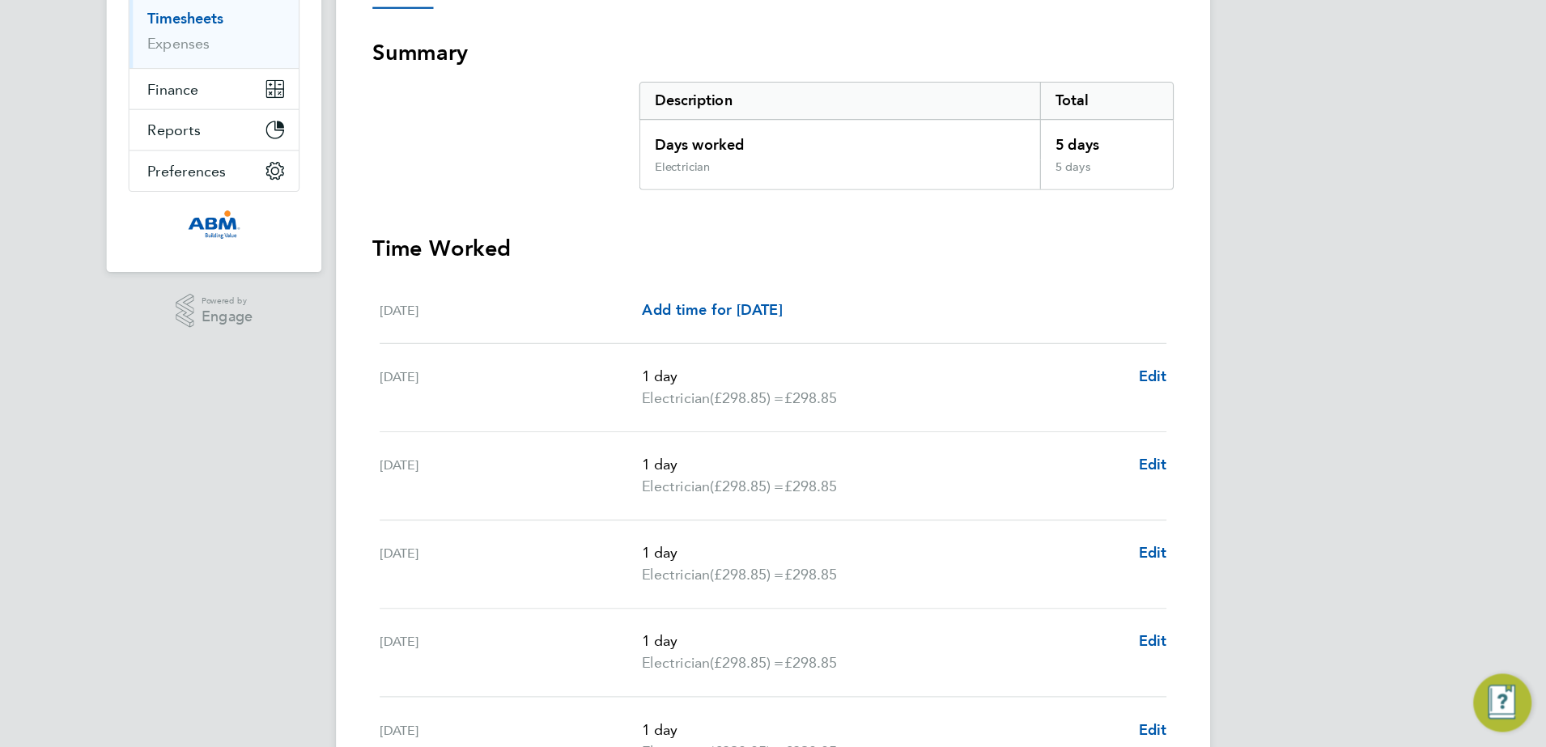
scroll to position [270, 0]
drag, startPoint x: 1337, startPoint y: 1, endPoint x: 288, endPoint y: 351, distance: 1105.2
click at [288, 351] on div "RH Rea Hill Notifications Applications: Network Sites Workers Jobs Positions Va…" at bounding box center [687, 315] width 1375 height 1170
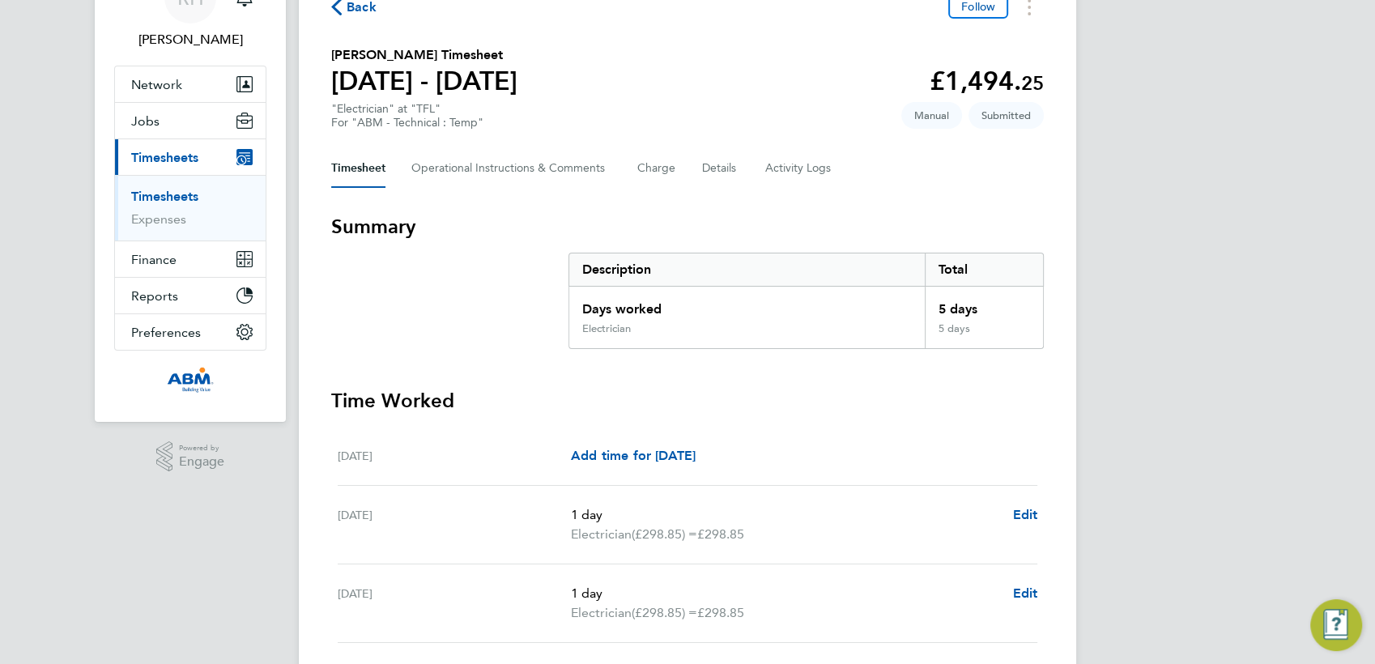
scroll to position [270, 0]
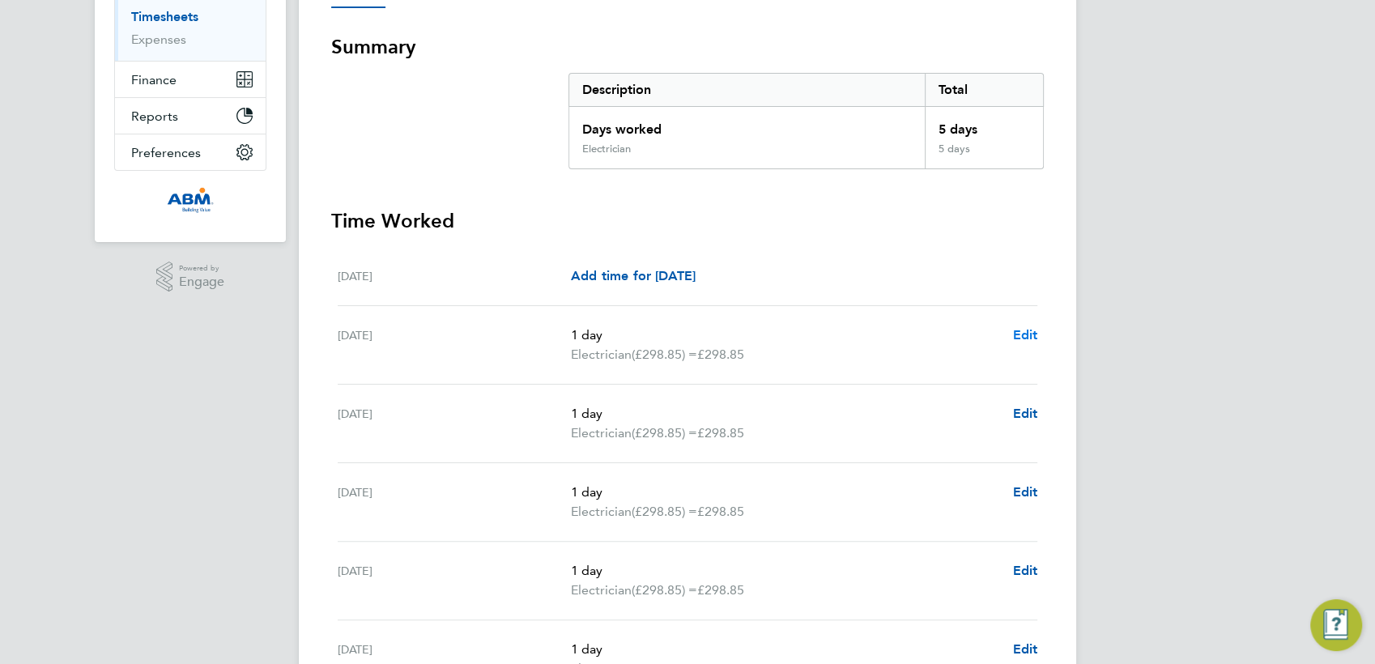
click at [1017, 332] on span "Edit" at bounding box center [1024, 334] width 25 height 15
select select "1"
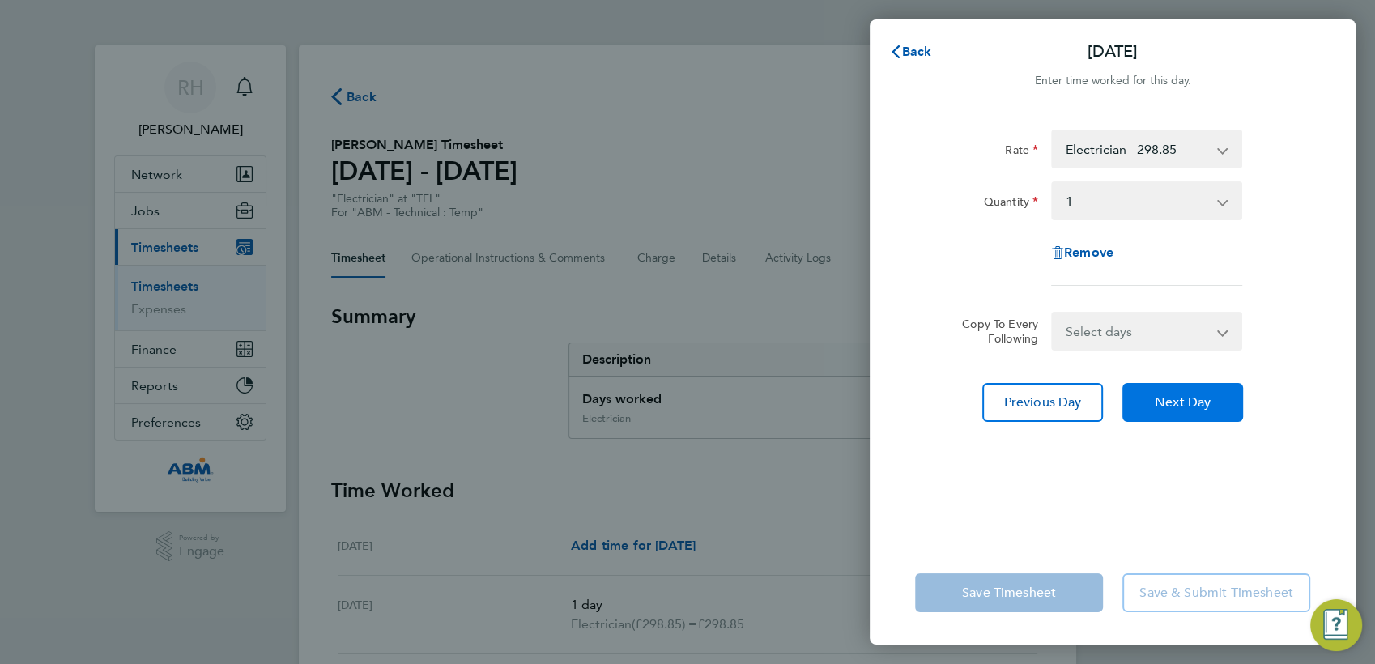
click at [1177, 398] on span "Next Day" at bounding box center [1182, 402] width 56 height 16
select select "1"
click at [1177, 398] on span "Next Day" at bounding box center [1182, 402] width 56 height 16
select select "1"
click at [1177, 398] on span "Next Day" at bounding box center [1182, 402] width 56 height 16
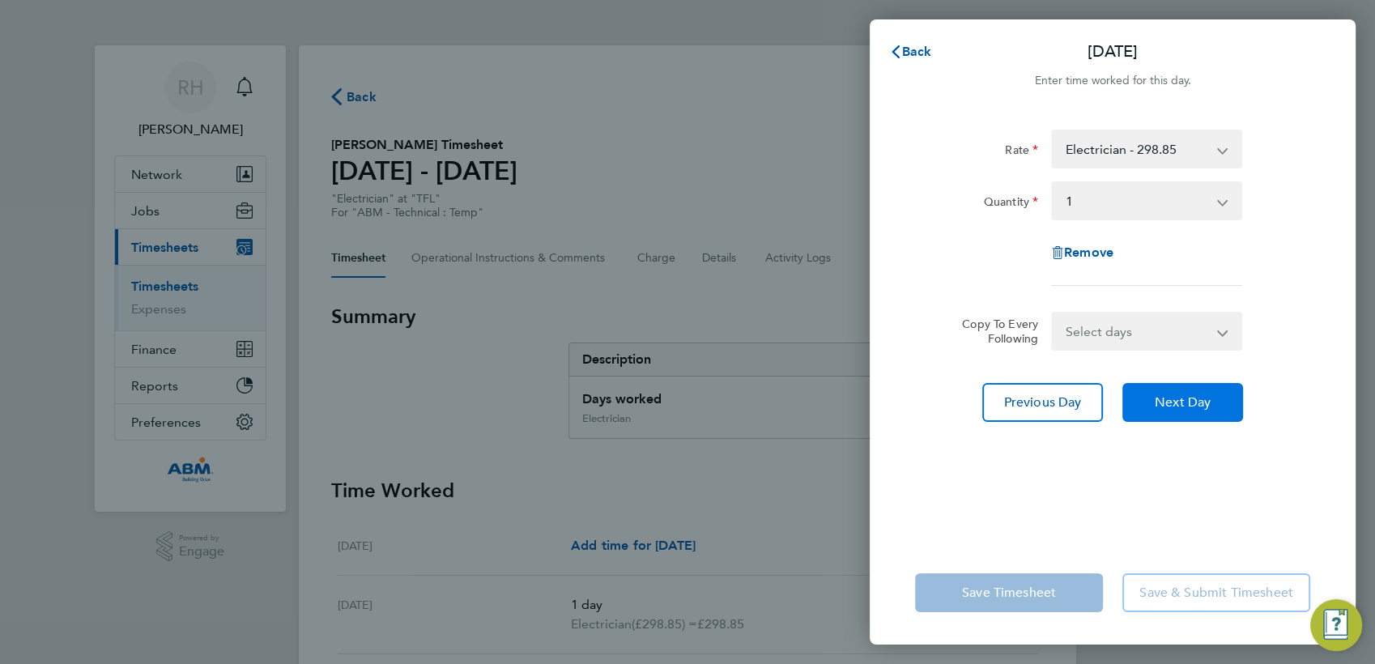
select select "1"
click at [1177, 398] on span "Next Day" at bounding box center [1182, 402] width 56 height 16
select select "1"
click at [1177, 398] on span "Next Day" at bounding box center [1182, 402] width 56 height 16
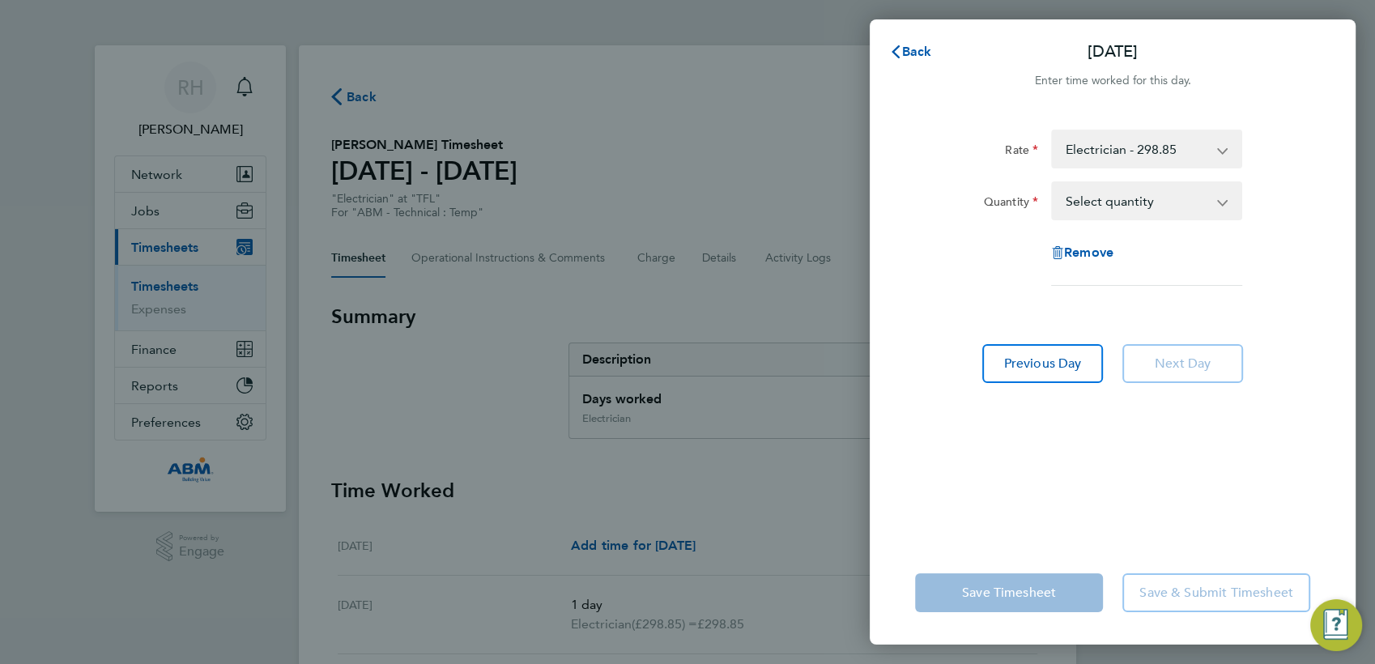
click at [1177, 398] on div "Rate Electrician - 298.85 Quantity Select quantity 0.5 1 Remove Previous Day Ne…" at bounding box center [1112, 325] width 486 height 431
drag, startPoint x: 912, startPoint y: 57, endPoint x: 810, endPoint y: 118, distance: 118.7
click at [908, 53] on span "Back" at bounding box center [917, 51] width 30 height 15
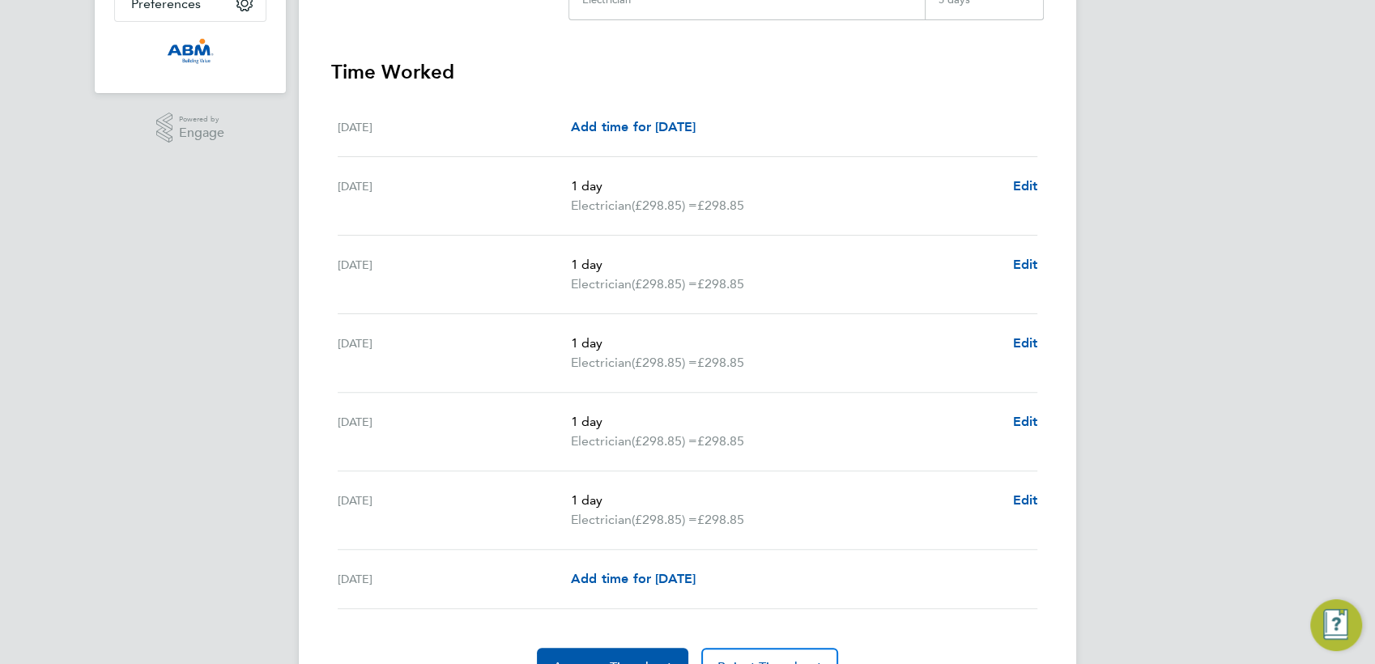
scroll to position [449, 0]
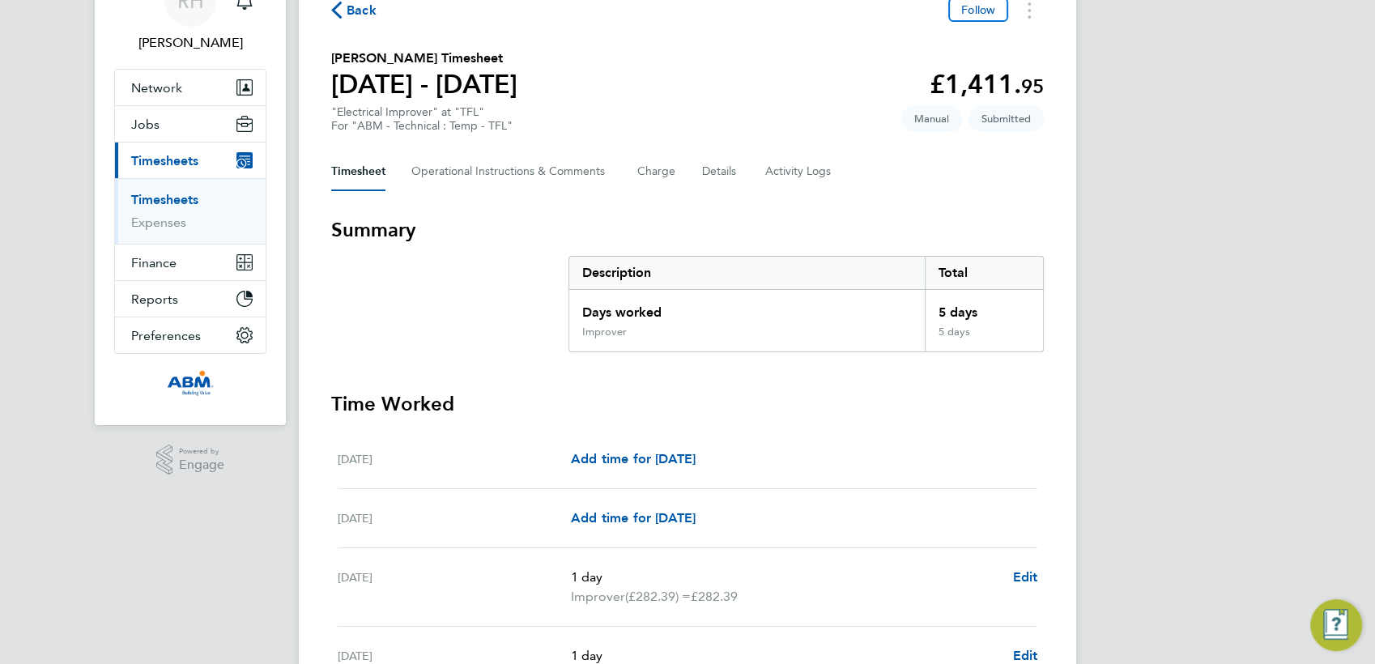
scroll to position [270, 0]
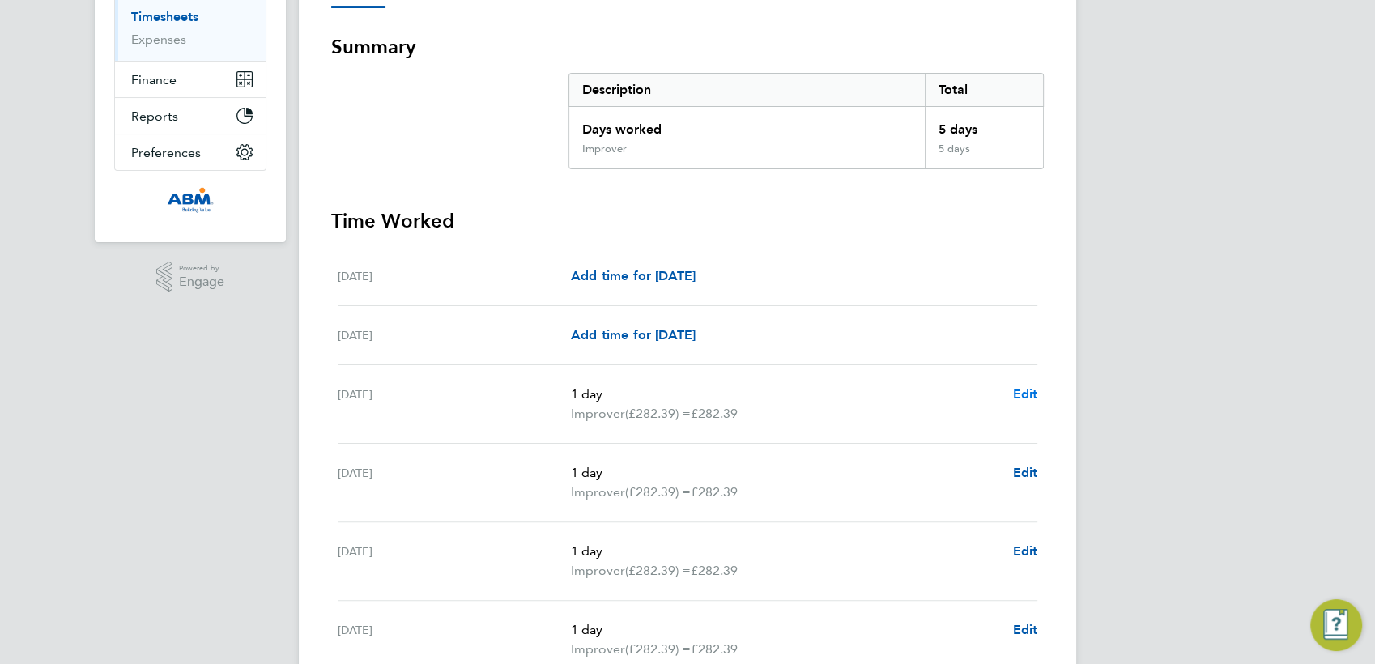
click at [1023, 393] on span "Edit" at bounding box center [1024, 393] width 25 height 15
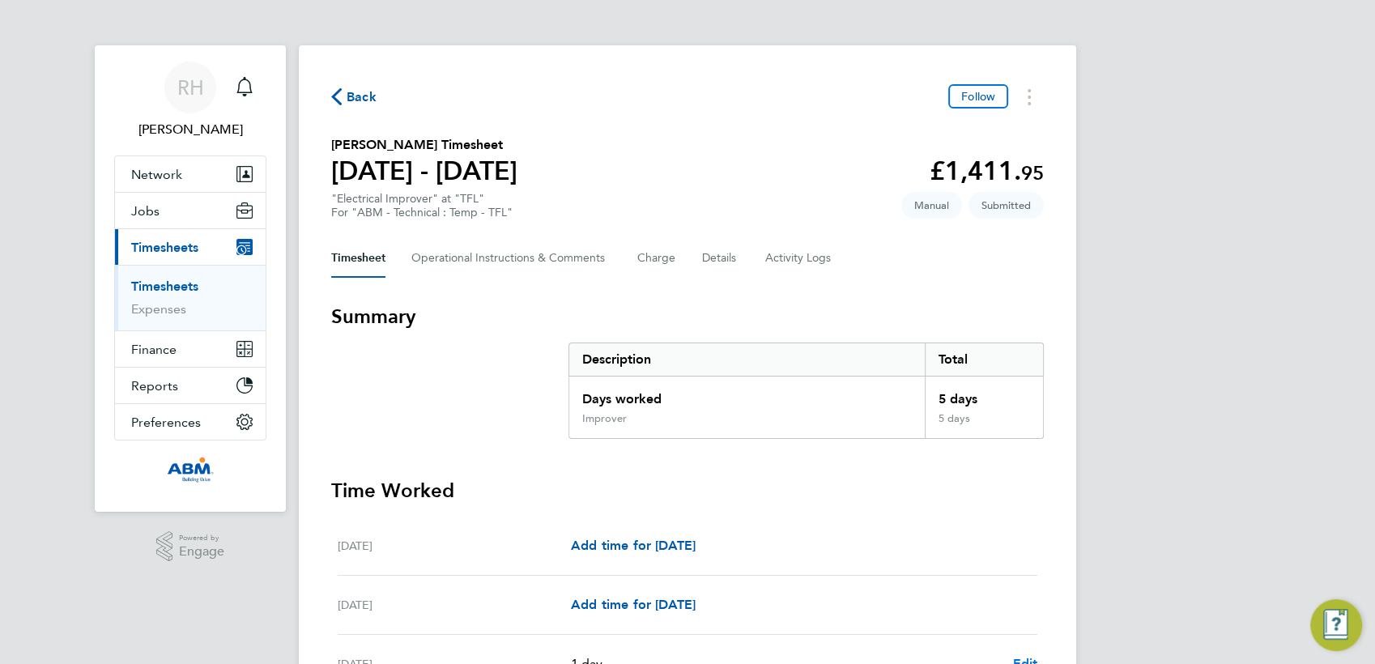
select select "1"
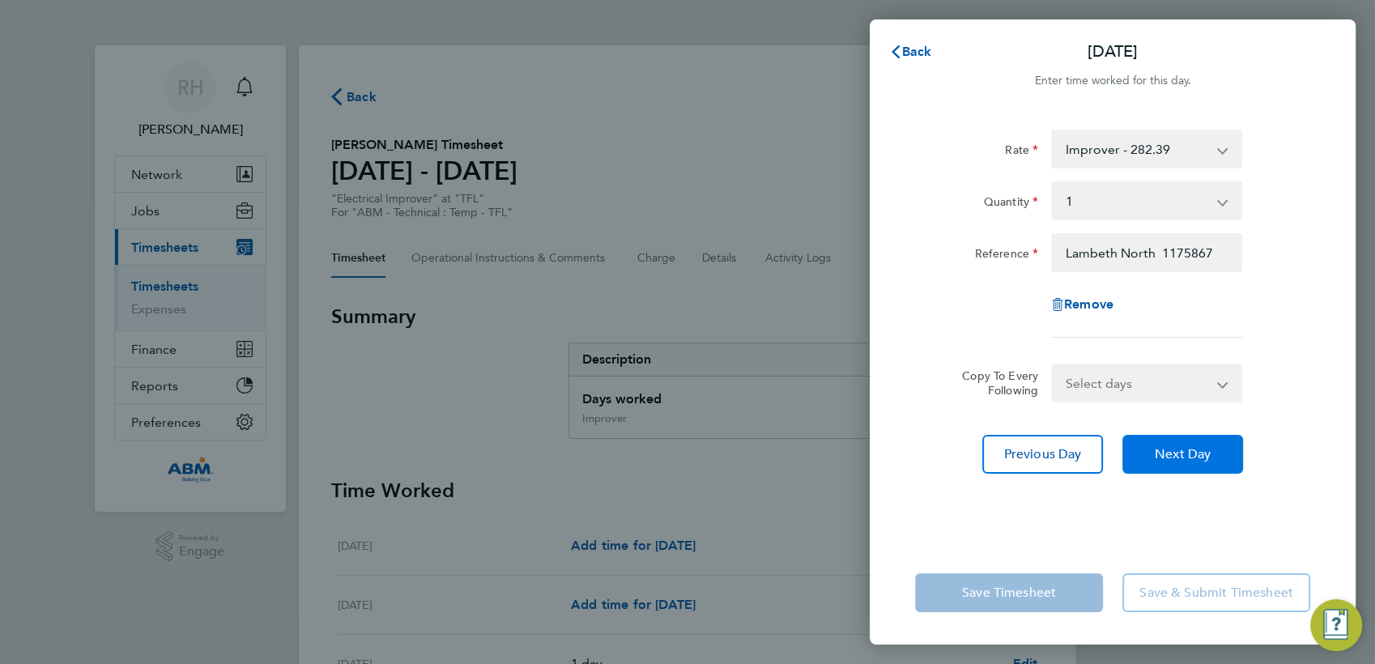
click at [1192, 455] on span "Next Day" at bounding box center [1182, 454] width 56 height 16
select select "1"
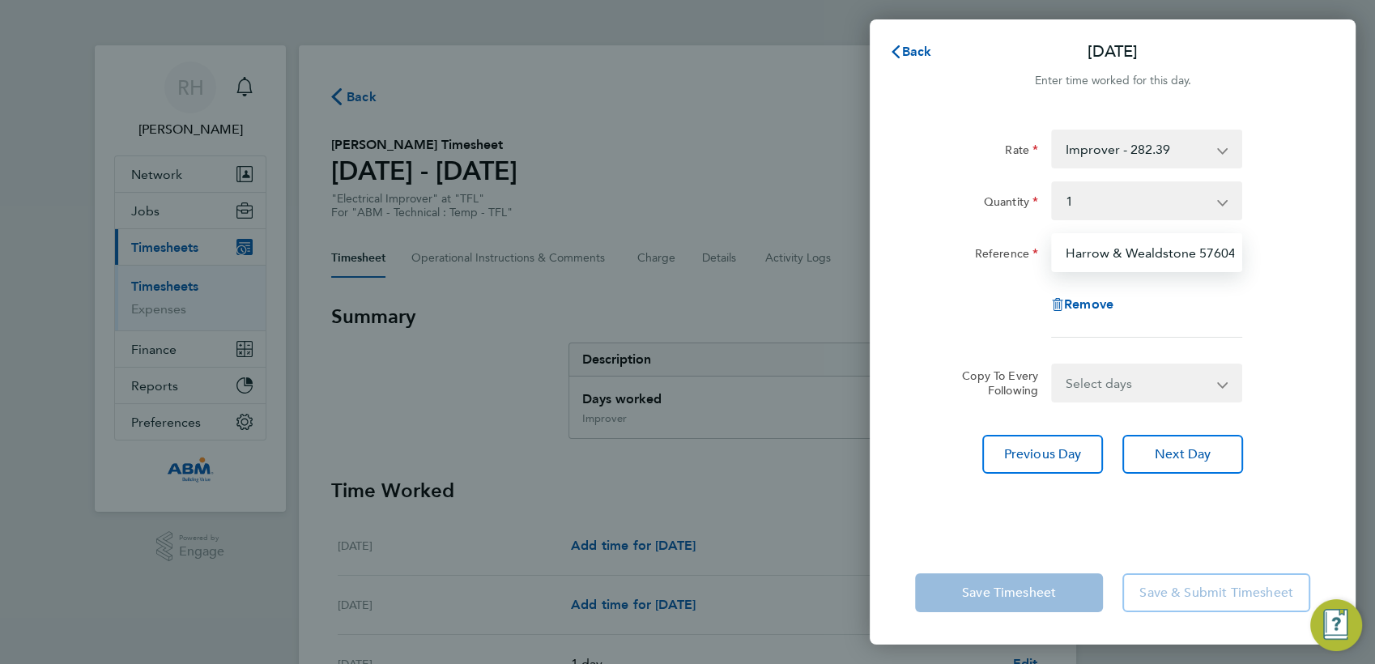
scroll to position [0, 13]
drag, startPoint x: 1167, startPoint y: 257, endPoint x: 1244, endPoint y: 262, distance: 77.1
click at [1244, 262] on div "Harrow & Wealdstone 5760440" at bounding box center [1146, 252] width 204 height 39
click at [1252, 285] on div "Remove" at bounding box center [1112, 304] width 408 height 39
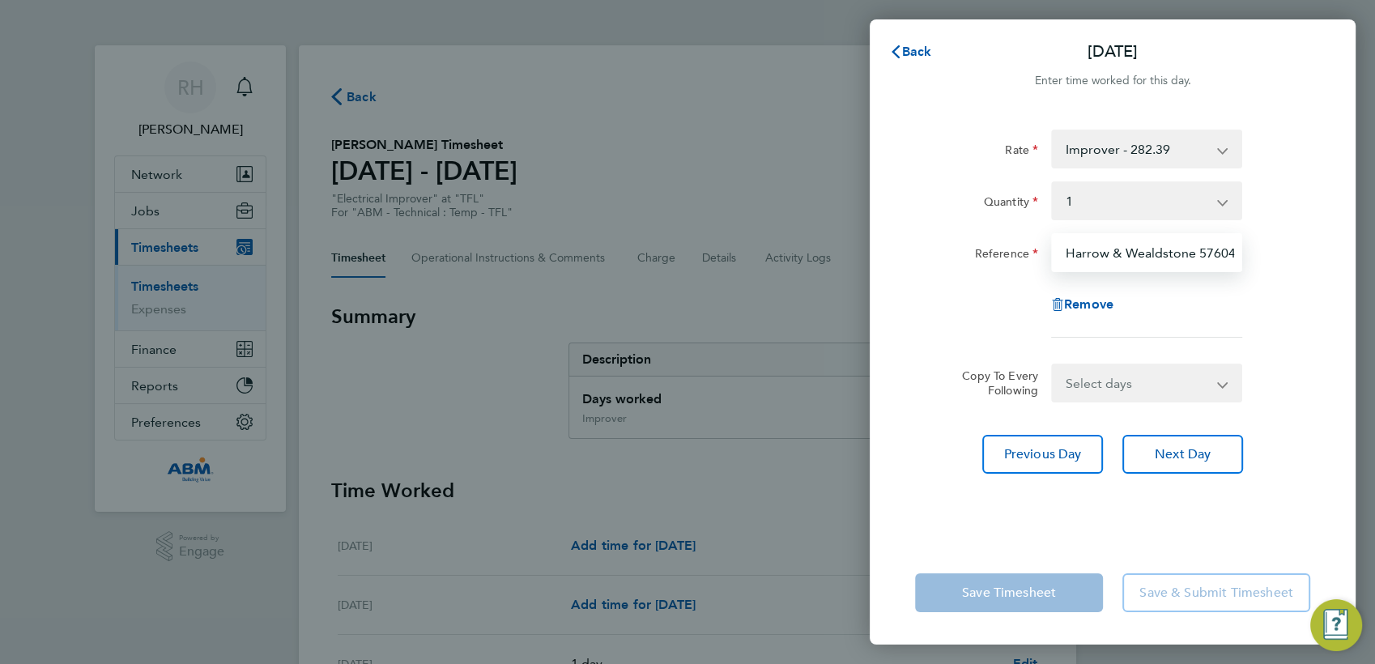
scroll to position [0, 13]
drag, startPoint x: 1132, startPoint y: 258, endPoint x: 1251, endPoint y: 265, distance: 119.2
click at [1251, 265] on div "Reference Harrow & Wealdstone 5760440" at bounding box center [1112, 252] width 408 height 39
click at [1213, 257] on input "Harrow & Wealdstone 5760440" at bounding box center [1146, 252] width 191 height 39
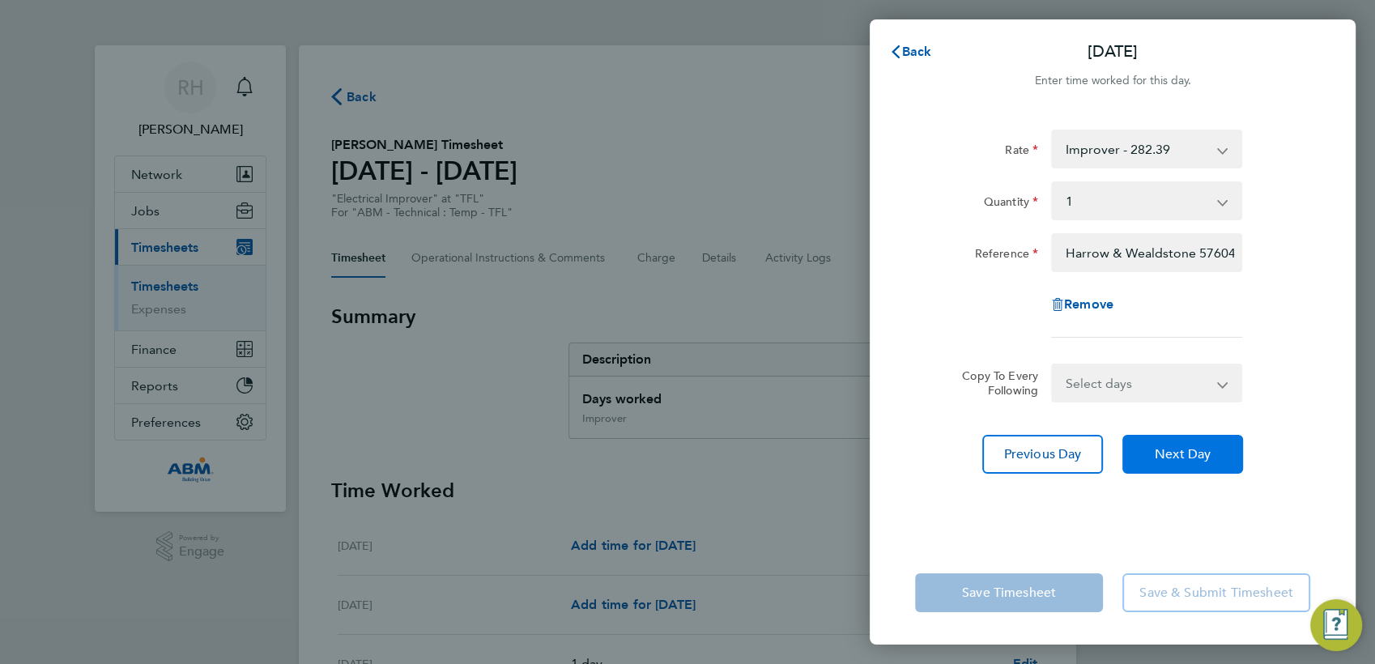
click at [1176, 460] on span "Next Day" at bounding box center [1182, 454] width 56 height 16
select select "1"
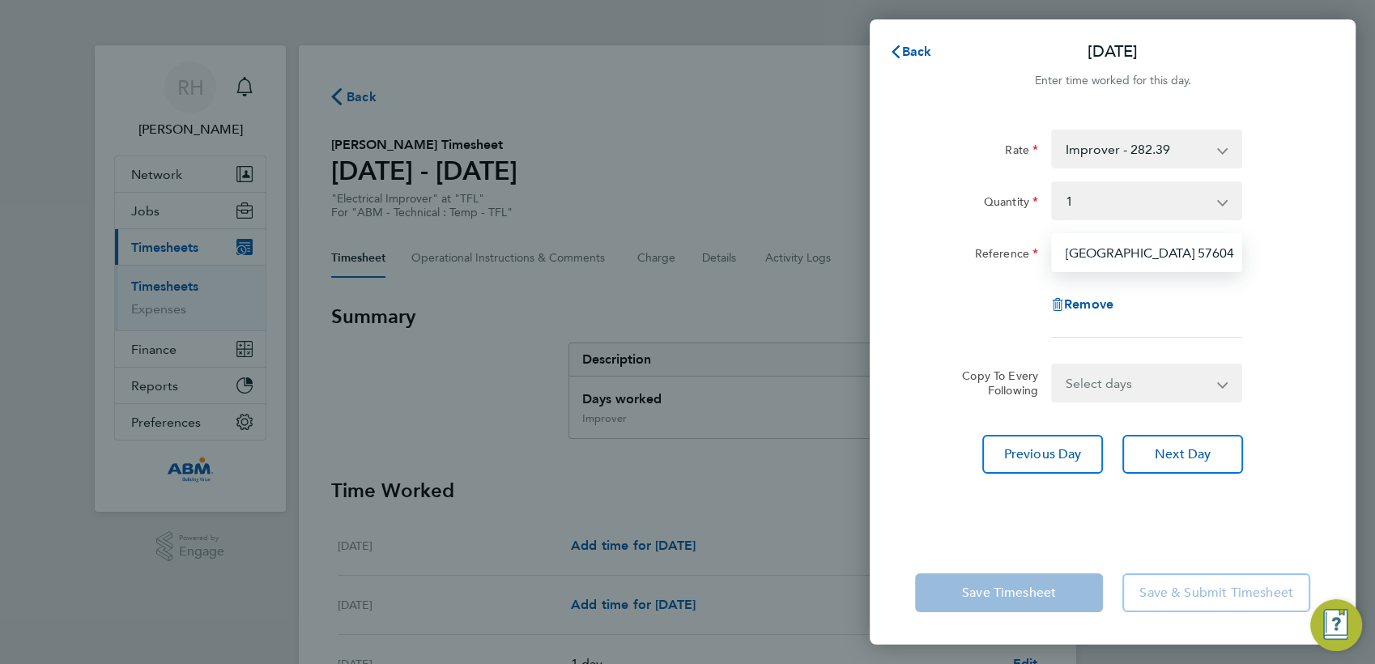
drag, startPoint x: 1170, startPoint y: 254, endPoint x: 1036, endPoint y: 261, distance: 133.7
click at [1036, 261] on div "Reference Dagenham East 1111616, Harrow & Wealdstone 5760440" at bounding box center [1112, 252] width 408 height 39
click at [1269, 244] on div "Reference Dagenham East 1111616, Harrow & Wealdstone 5760440" at bounding box center [1112, 252] width 408 height 39
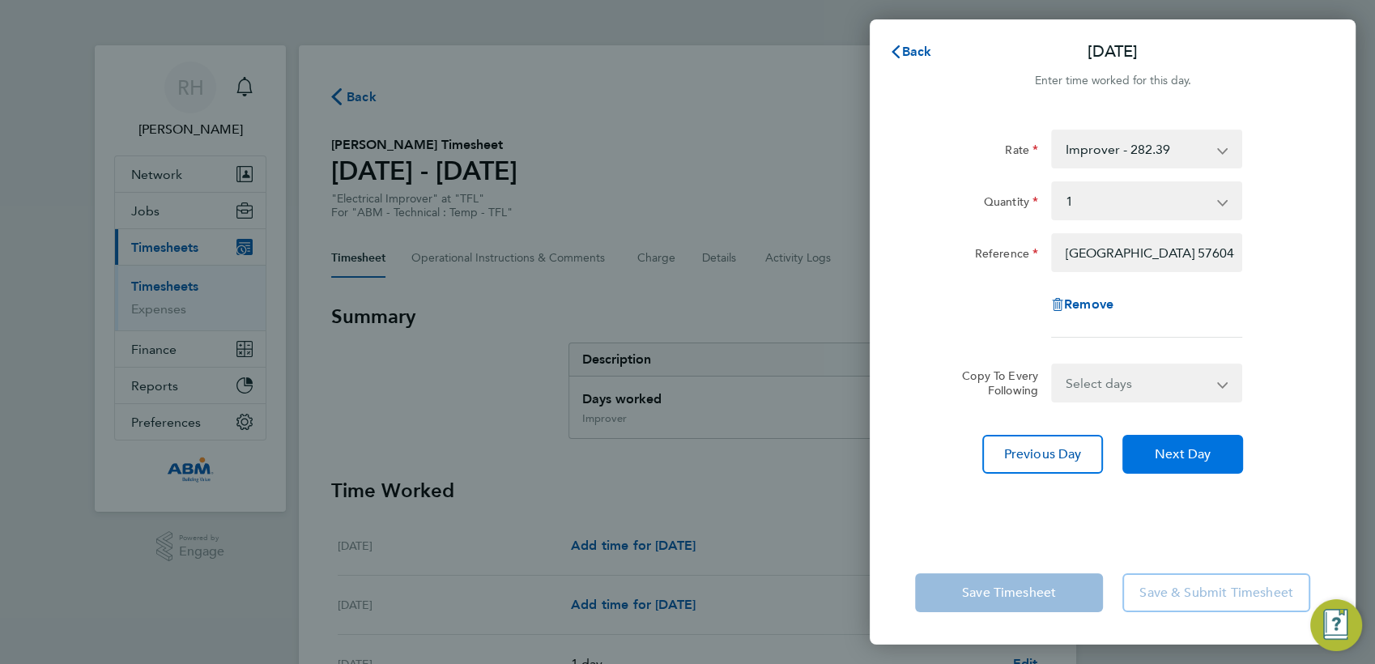
click at [1184, 462] on button "Next Day" at bounding box center [1182, 454] width 121 height 39
select select "1"
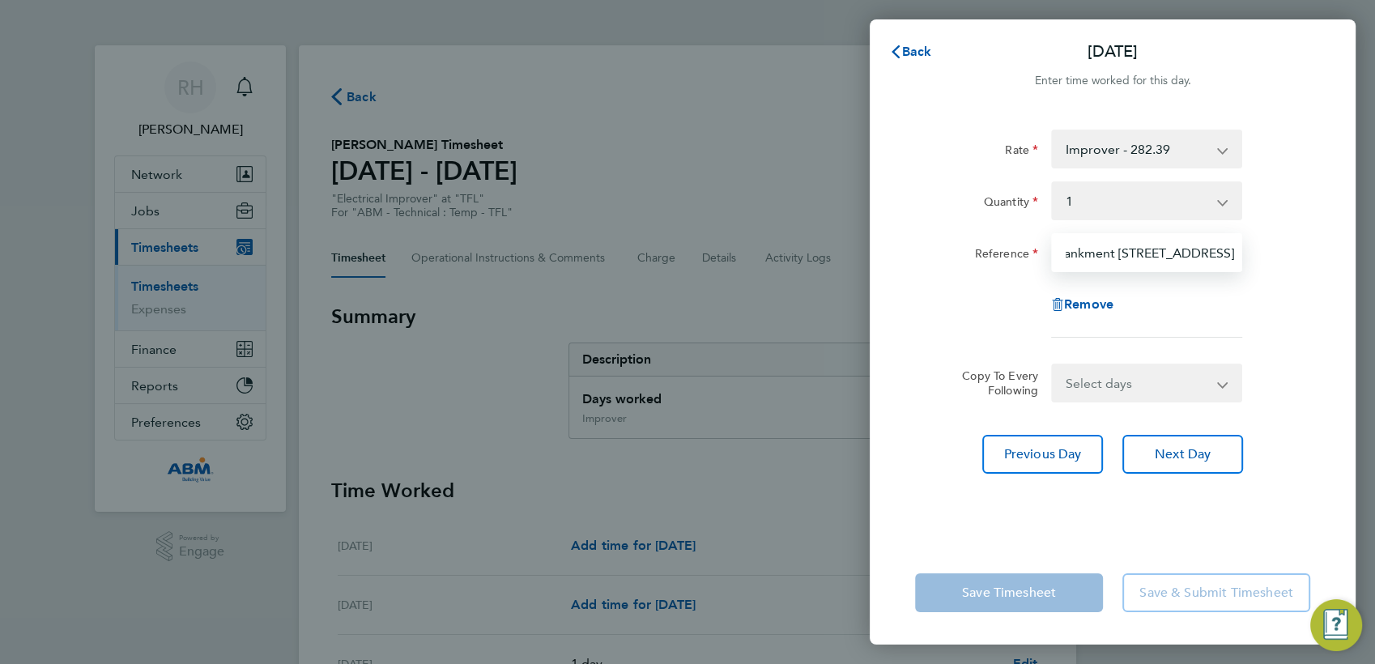
scroll to position [0, 61]
drag, startPoint x: 1175, startPoint y: 256, endPoint x: 1097, endPoint y: 257, distance: 77.7
click at [1097, 257] on input "Embankment 1123352, Legrace Avenue 11731179, Perimeter Road 1173948" at bounding box center [1146, 252] width 191 height 39
click at [1078, 253] on input "Embankment 1123352, Legrace Avenue 11731179, Perimeter Road 1173948" at bounding box center [1146, 252] width 191 height 39
drag, startPoint x: 1097, startPoint y: 253, endPoint x: 1081, endPoint y: 253, distance: 16.2
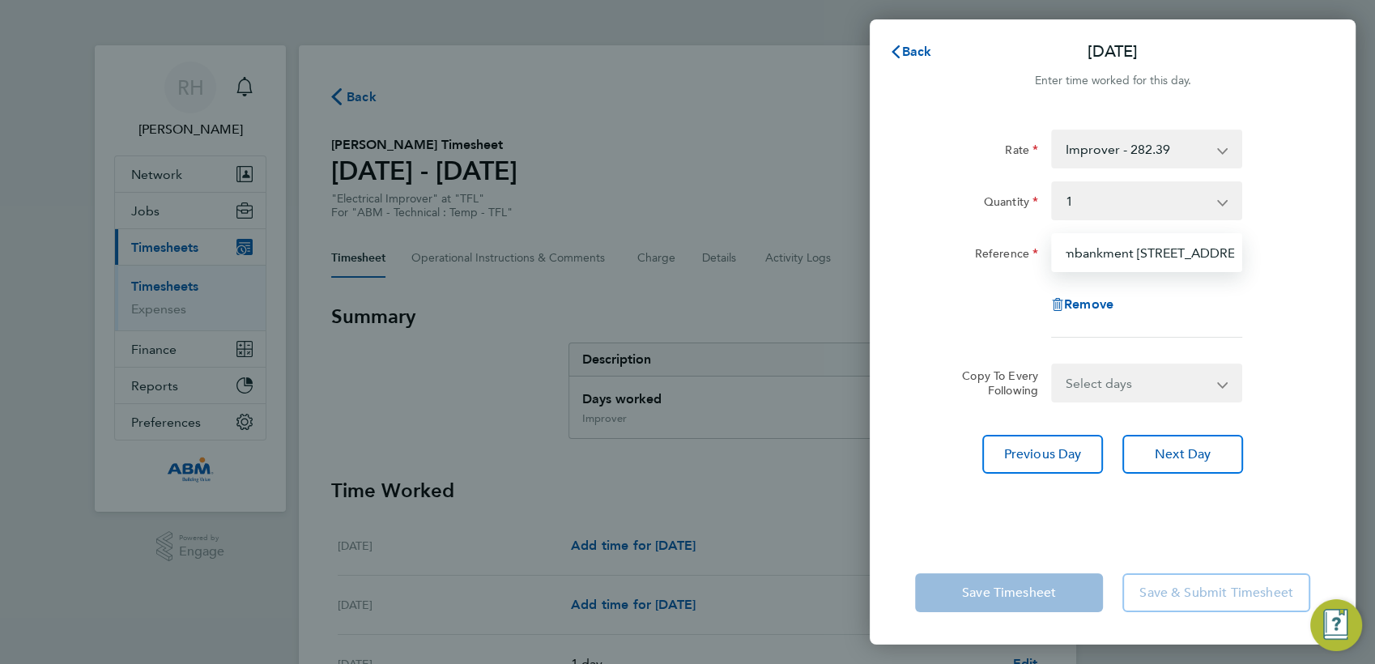
click at [1081, 253] on input "Embankment 1123352, Legrace Avenue 11731179, Perimeter Road 1173948" at bounding box center [1146, 252] width 191 height 39
click at [1159, 255] on input "Embankment 1123352, Legrace Avenue 11731179, Perimeter Road 1173948" at bounding box center [1146, 252] width 191 height 39
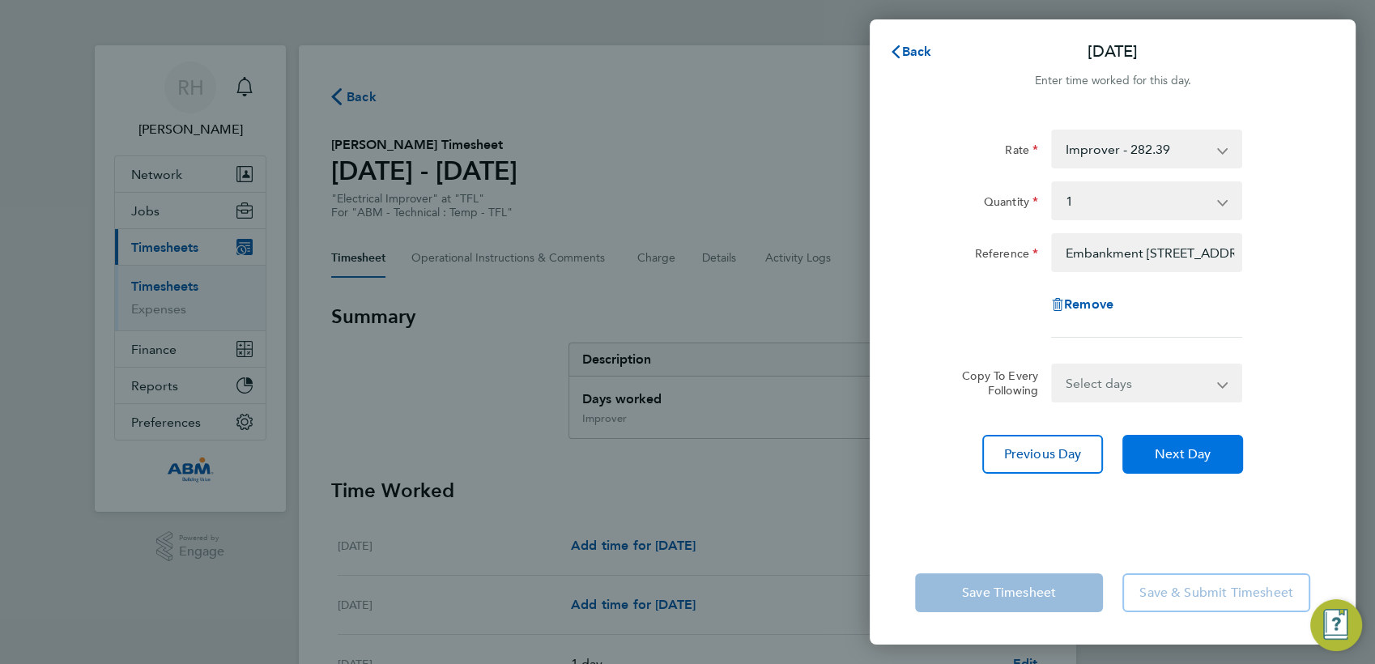
click at [1174, 450] on span "Next Day" at bounding box center [1182, 454] width 56 height 16
select select "1"
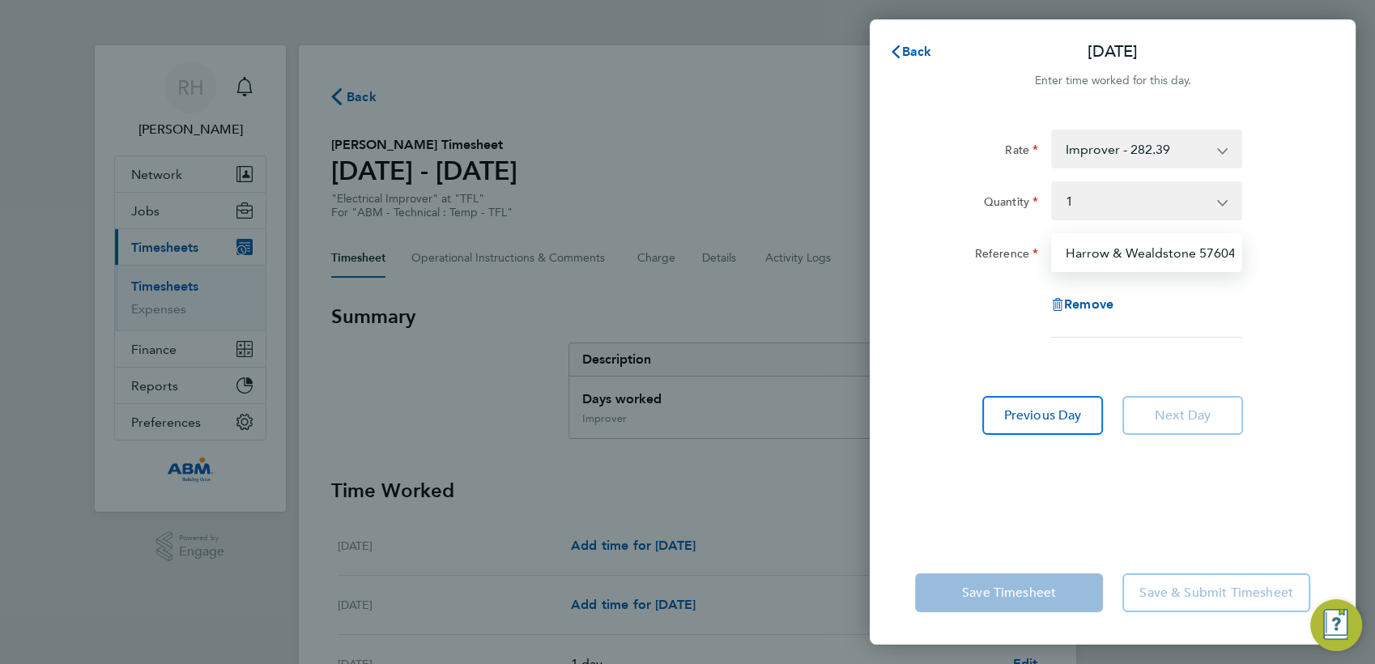
scroll to position [0, 13]
drag, startPoint x: 1133, startPoint y: 256, endPoint x: 1313, endPoint y: 269, distance: 181.0
click at [1313, 269] on div "Reference Harrow & Wealdstone 5760440" at bounding box center [1112, 252] width 408 height 39
click at [1178, 254] on input "Harrow & Wealdstone 5760440" at bounding box center [1146, 252] width 191 height 39
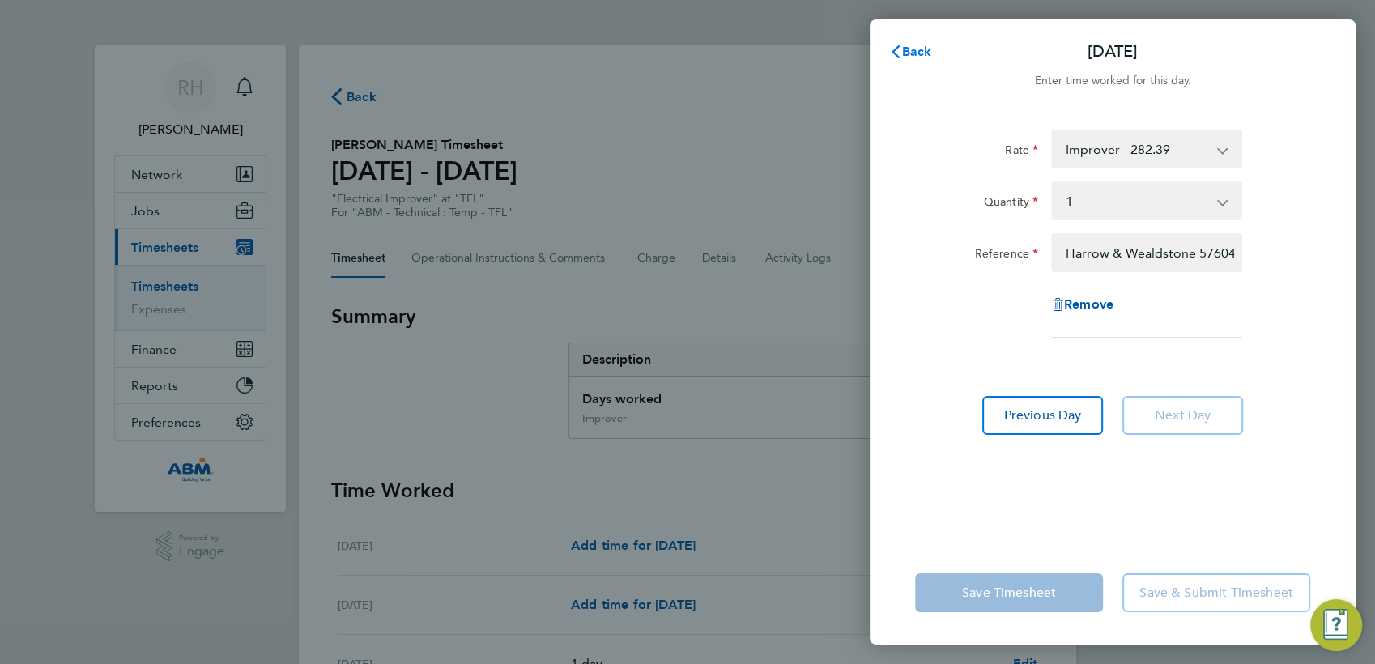
click at [907, 47] on span "Back" at bounding box center [917, 51] width 30 height 15
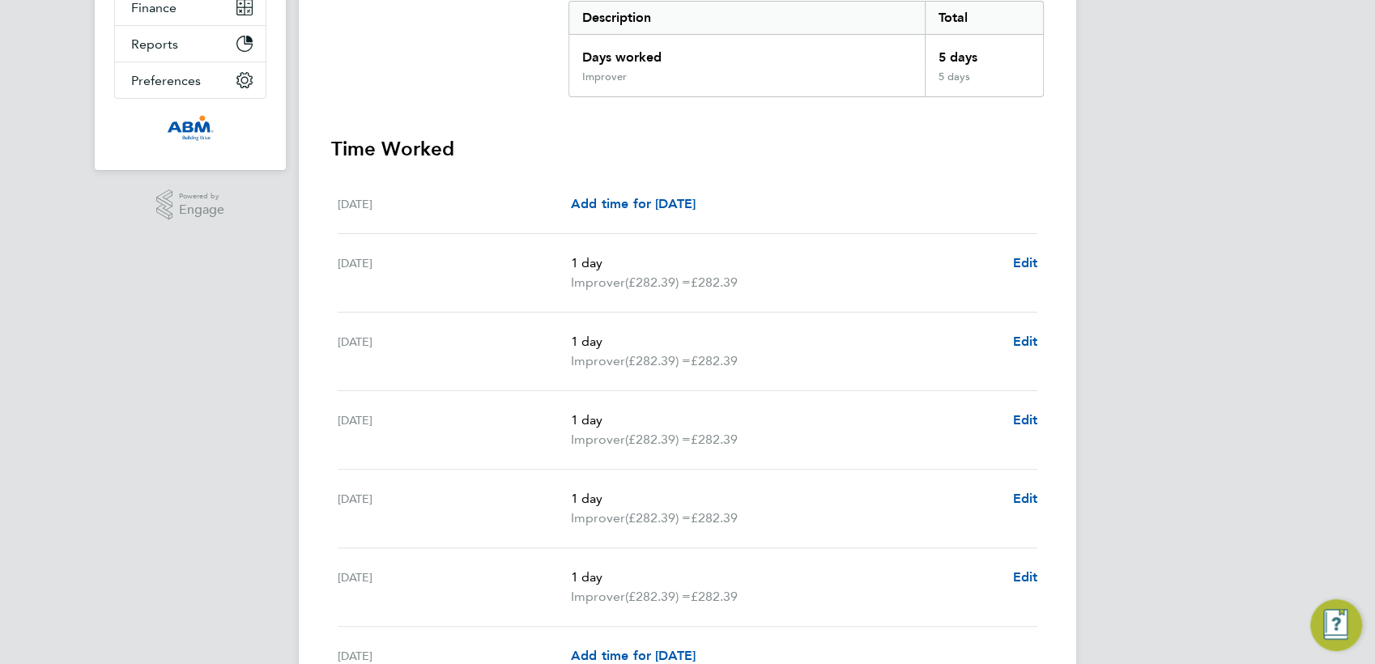
scroll to position [359, 0]
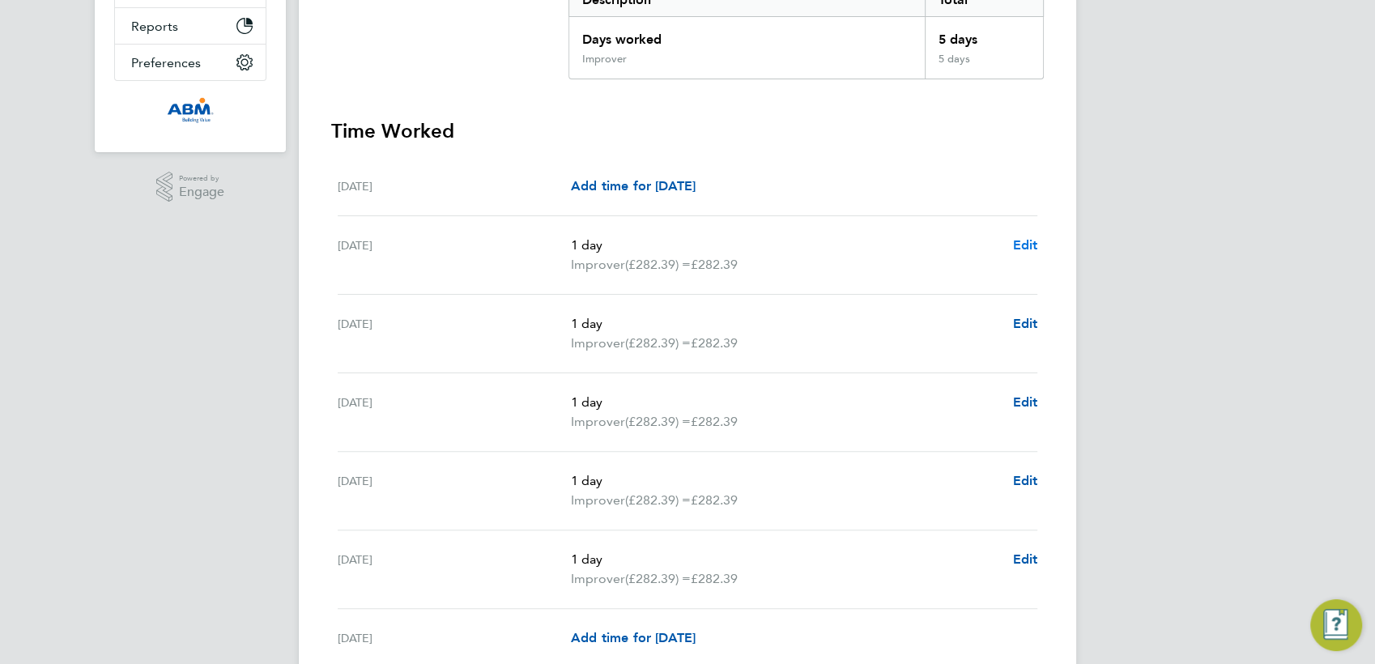
click at [1016, 247] on span "Edit" at bounding box center [1024, 244] width 25 height 15
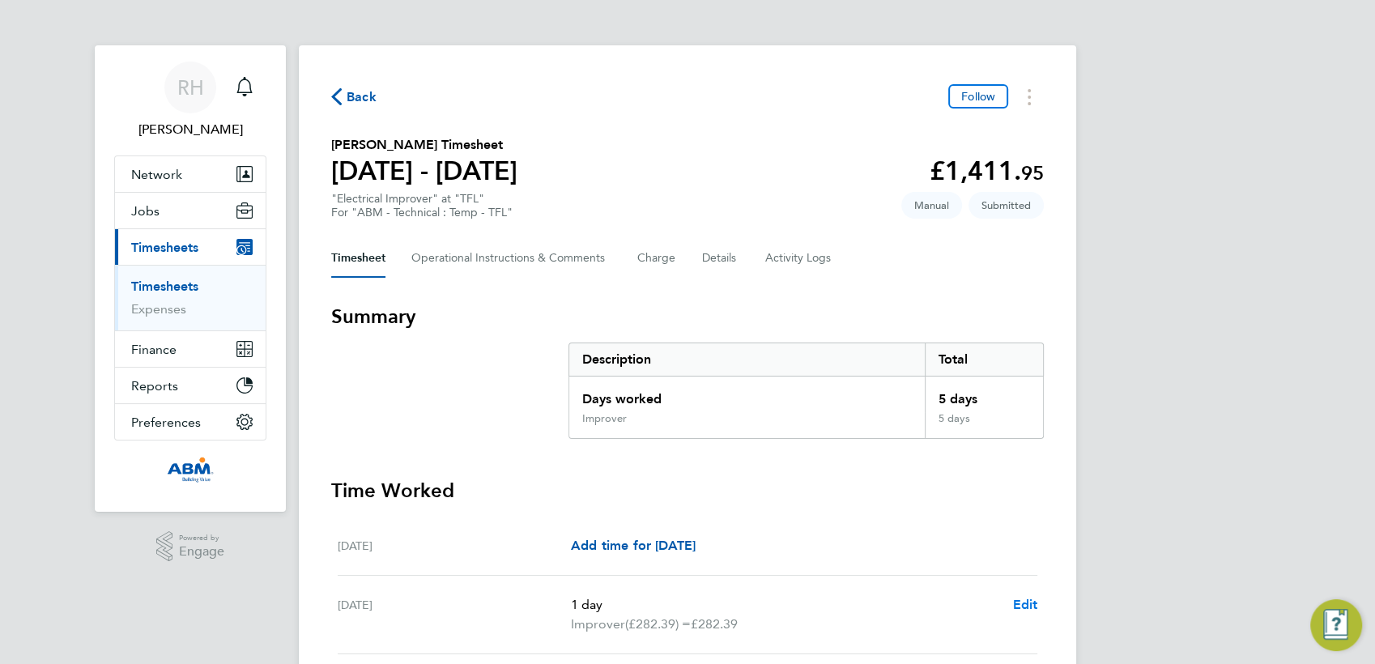
select select "1"
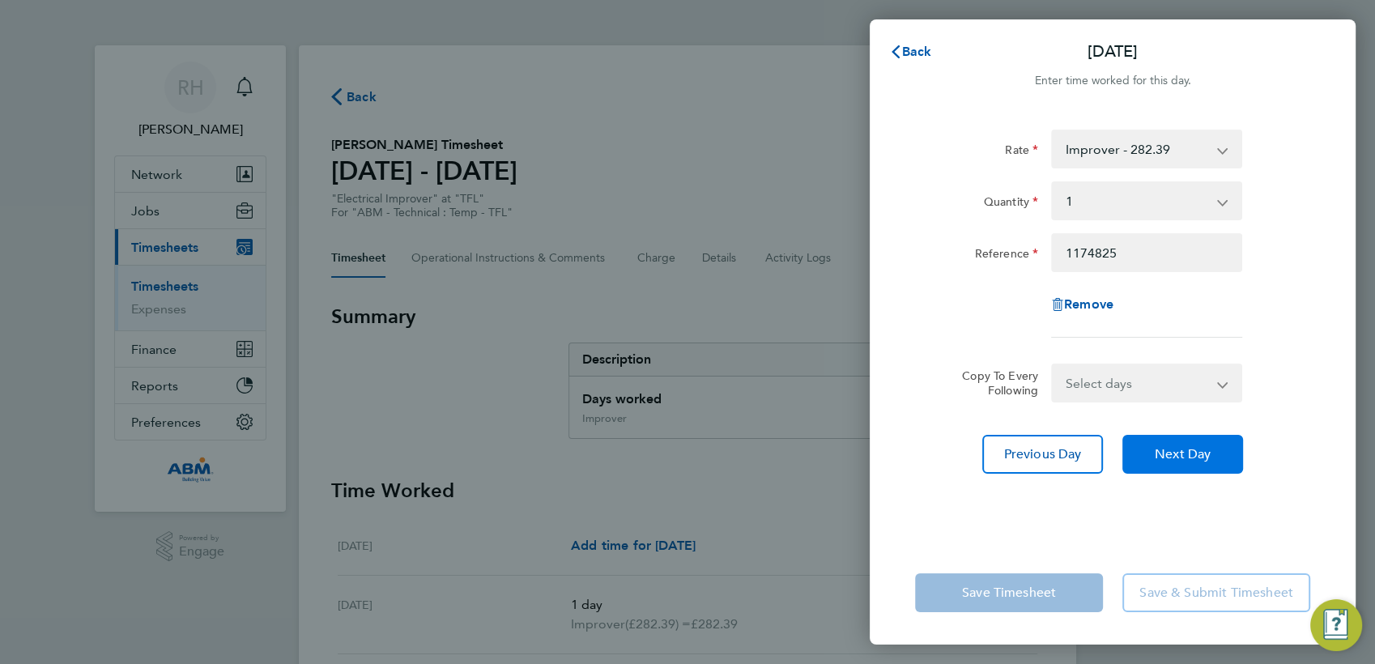
click at [1188, 466] on button "Next Day" at bounding box center [1182, 454] width 121 height 39
select select "1"
click at [1160, 444] on button "Next Day" at bounding box center [1182, 454] width 121 height 39
select select "1"
click at [1182, 456] on span "Next Day" at bounding box center [1182, 454] width 56 height 16
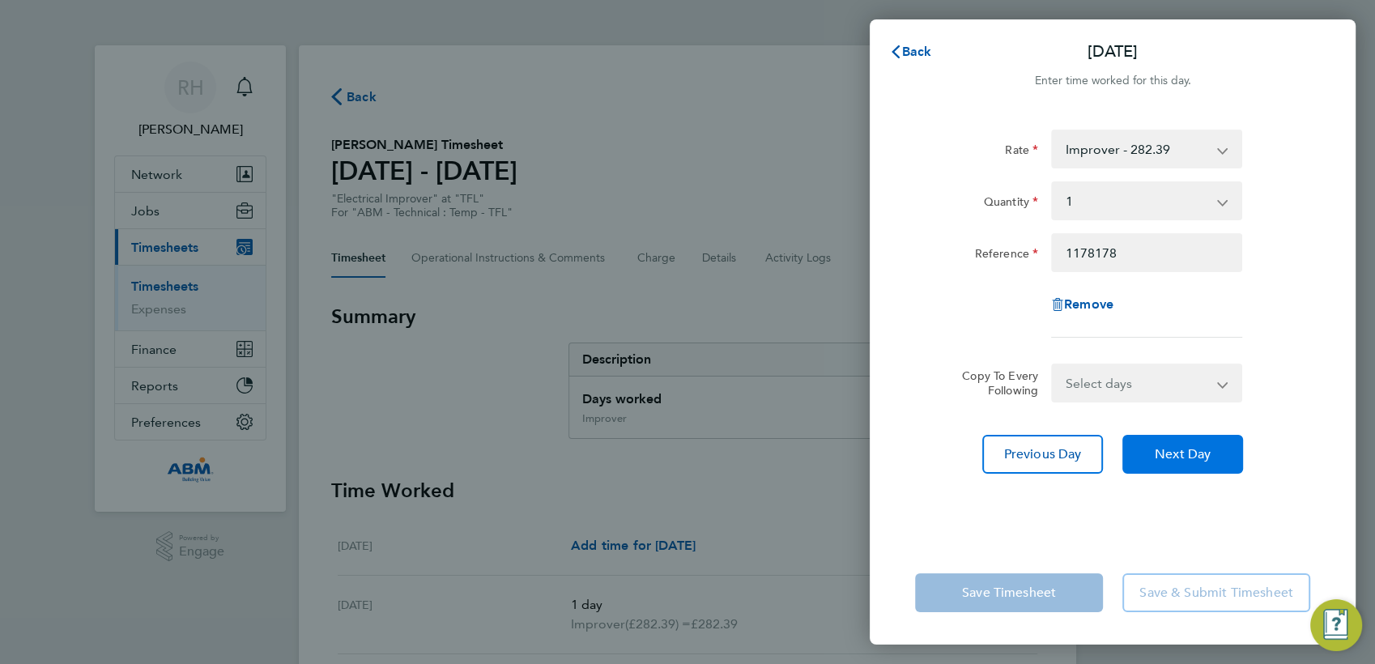
select select "1"
click at [1165, 452] on span "Next Day" at bounding box center [1182, 454] width 56 height 16
select select "1"
